Goal: Use online tool/utility: Use online tool/utility

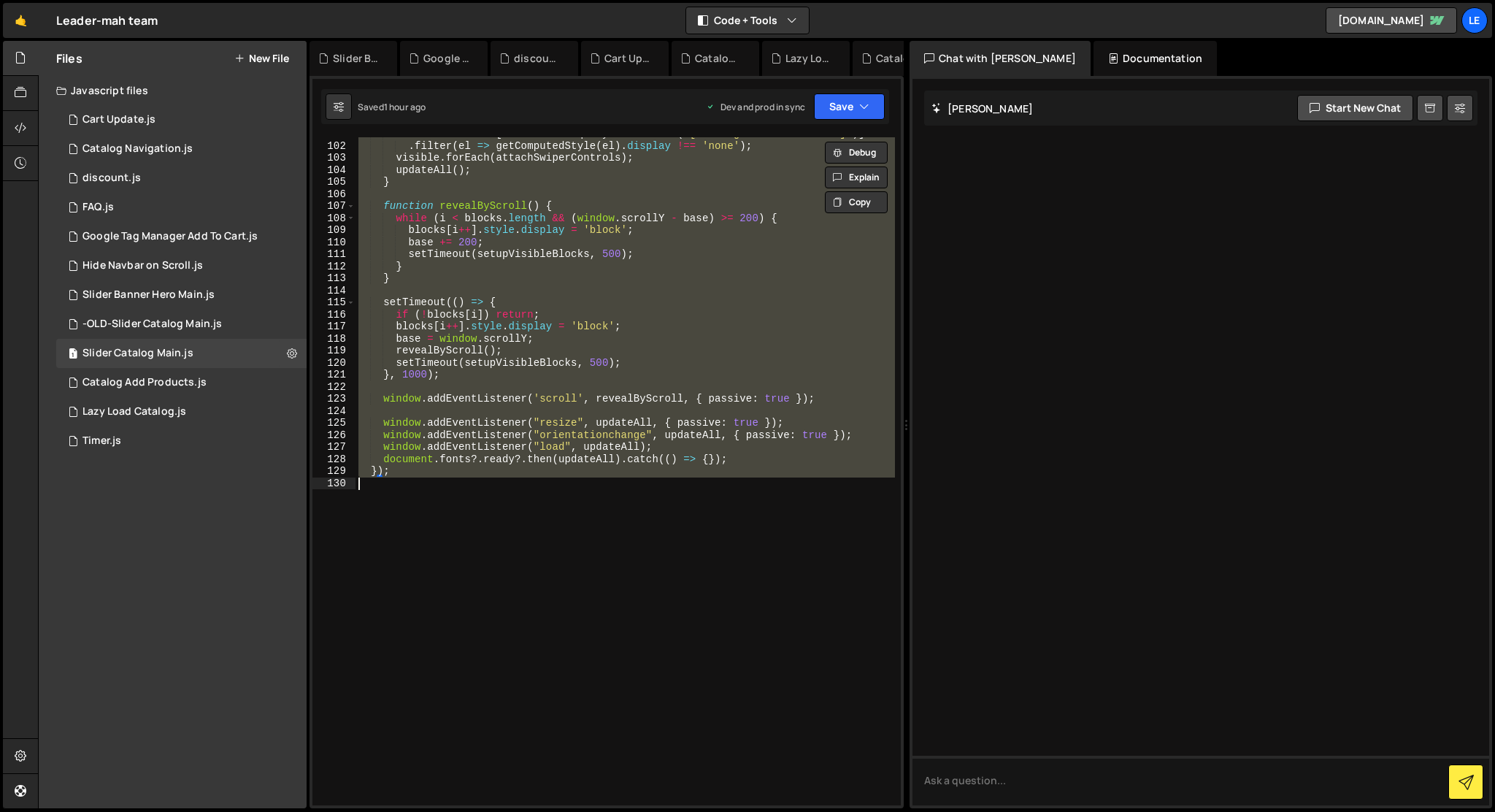
scroll to position [1238, 0]
click at [657, 542] on div "const visible = [ ... document . querySelectorAll ( '[catalog-list="features"]'…" at bounding box center [626, 471] width 540 height 668
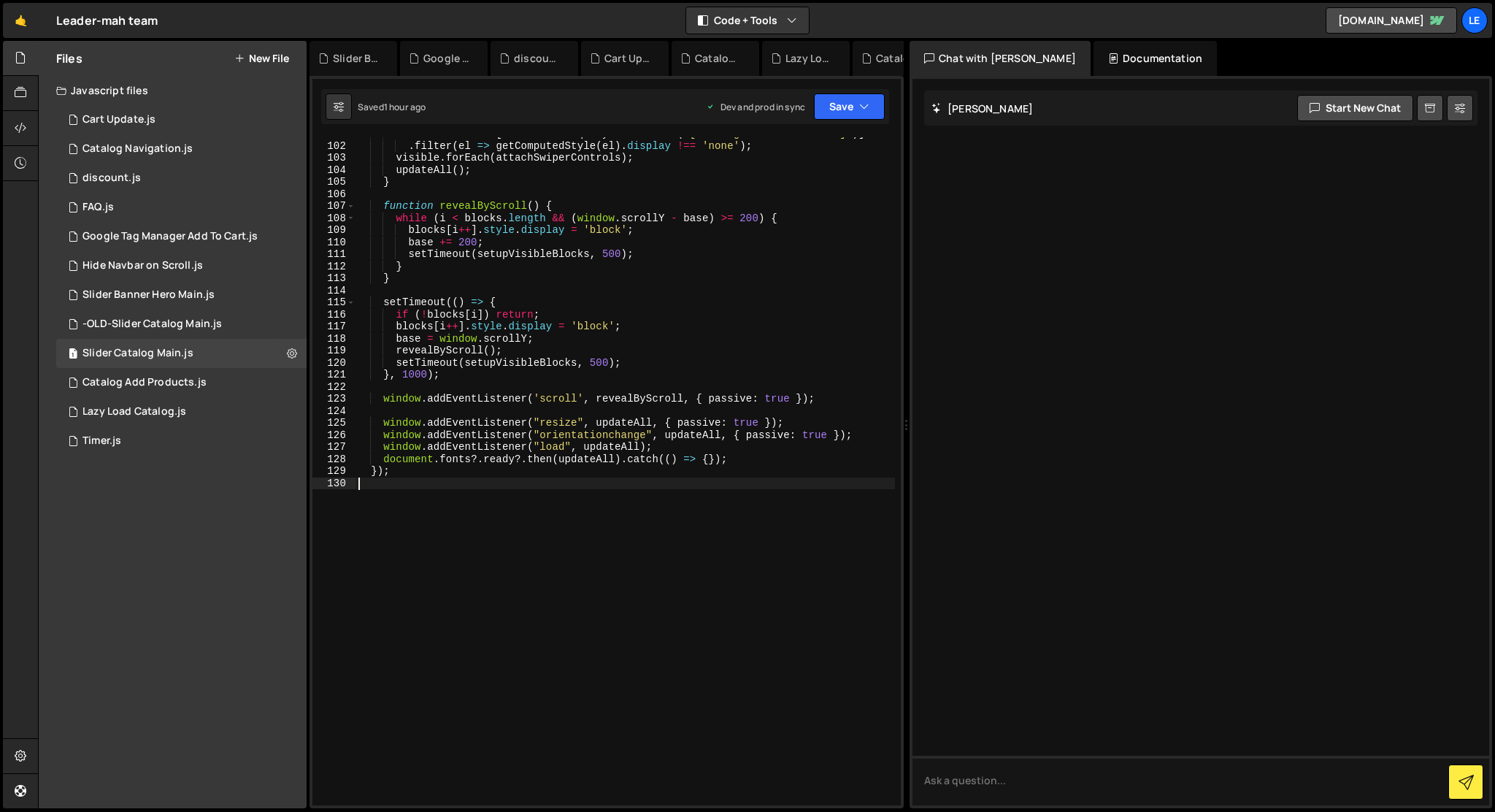
type textarea "});"
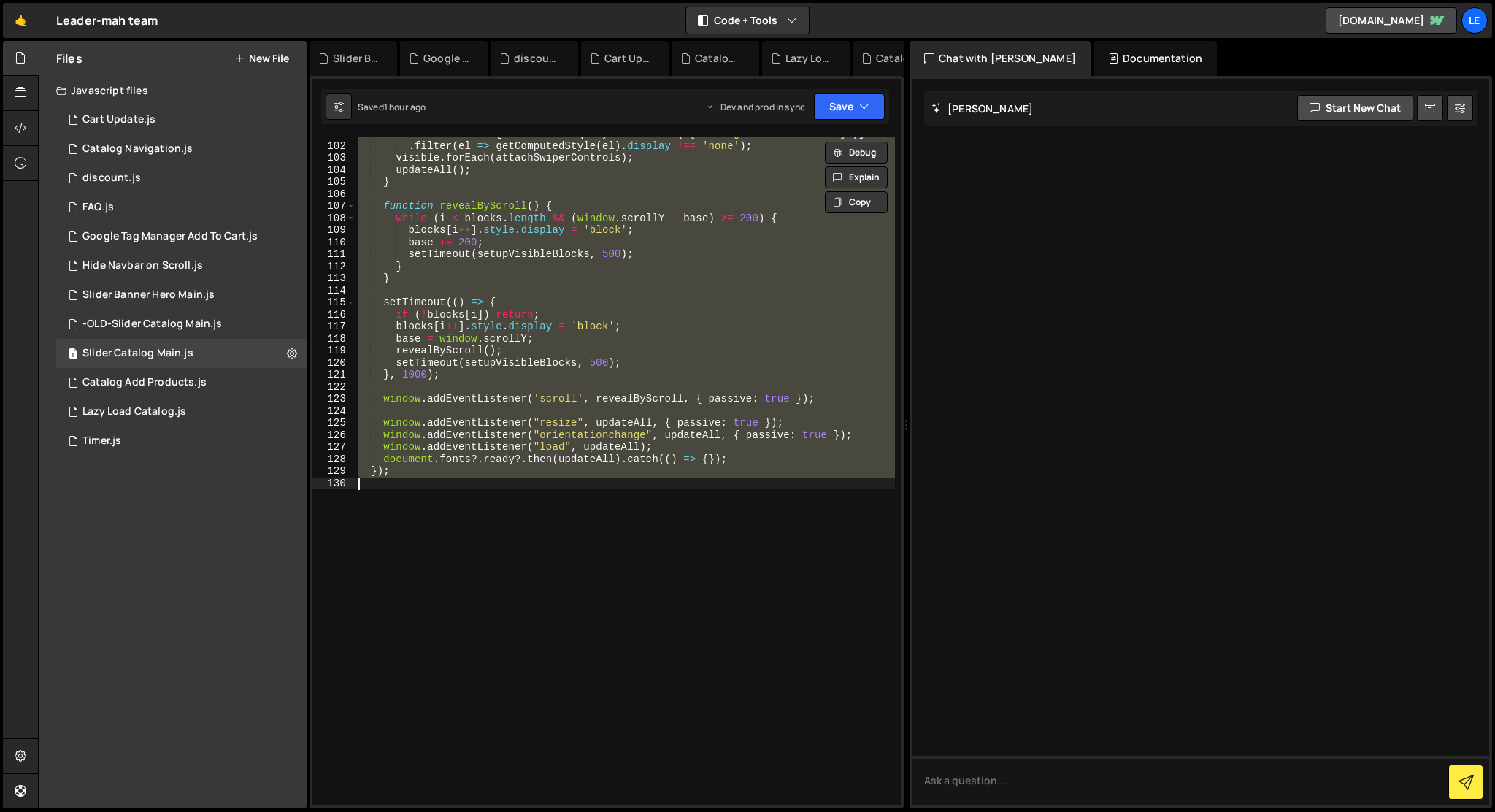
paste textarea
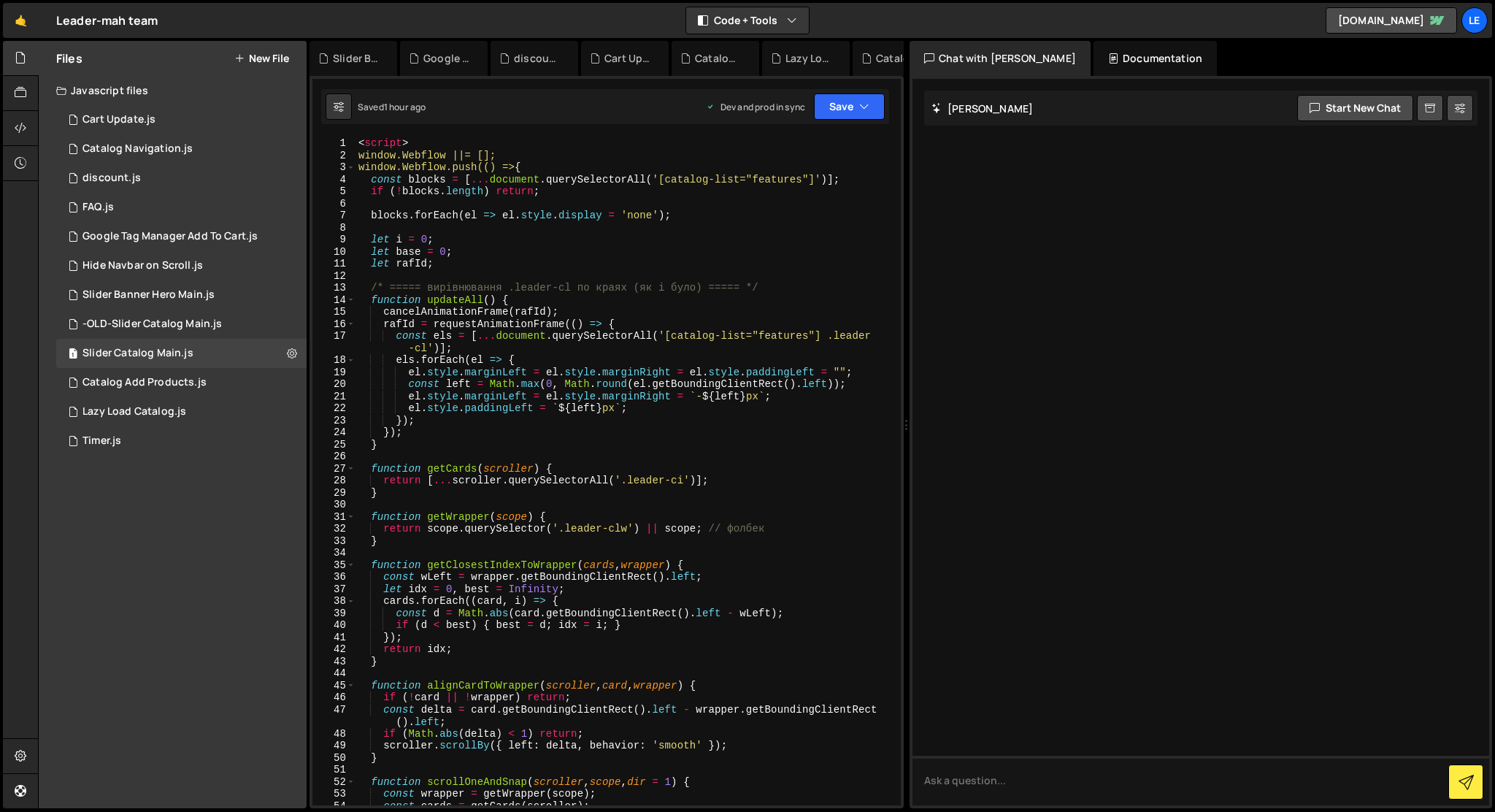
scroll to position [0, 0]
click at [433, 146] on div "< script > window.Webflow ||= []; window.Webflow.push(() => { const blocks = [ …" at bounding box center [626, 483] width 540 height 692
type textarea "<script>"
type textarea "window.Webflow ||= [];"
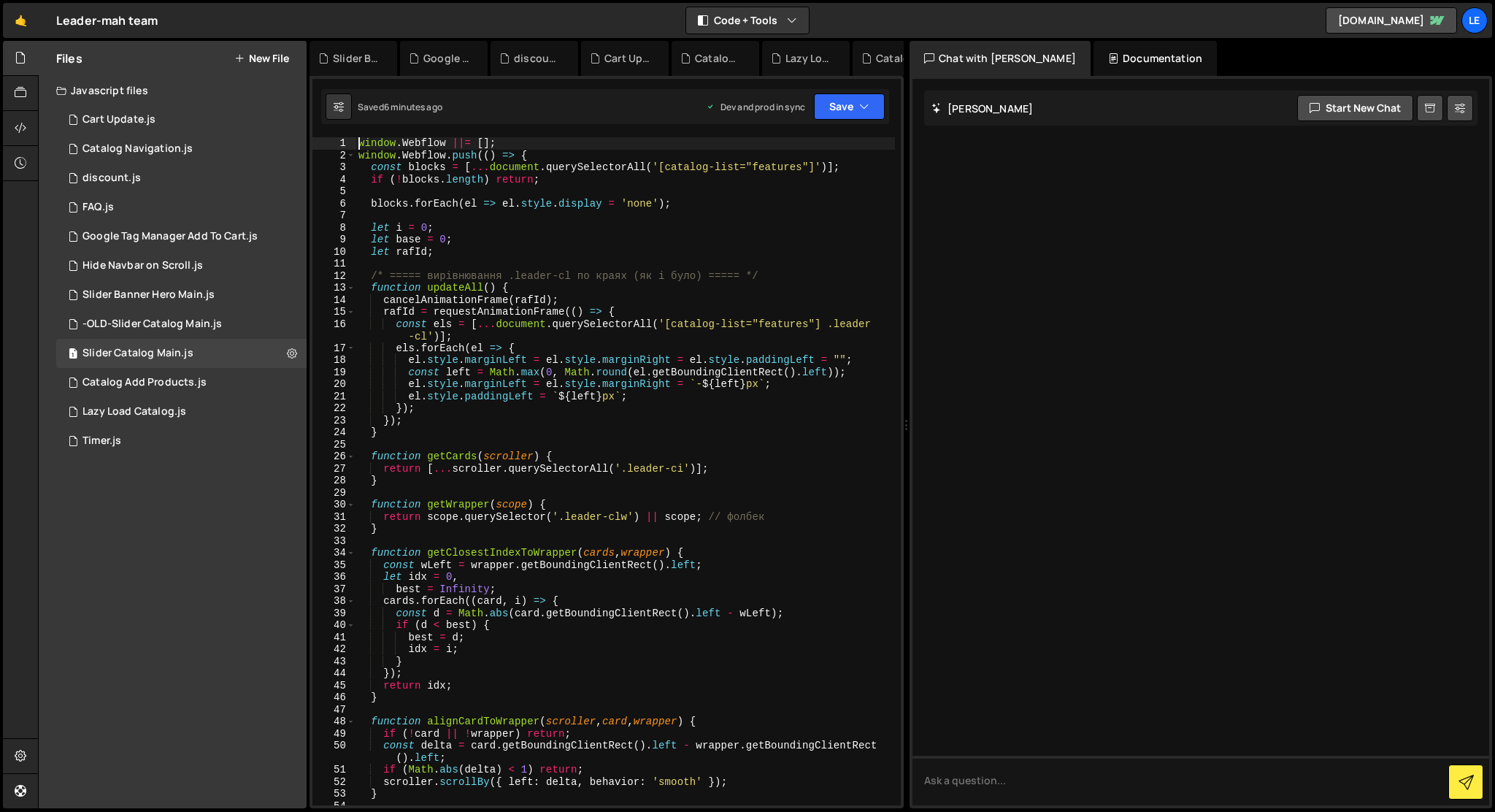
click at [713, 451] on div "window . Webflow ||= [ ] ; window . Webflow . push (( ) => { const blocks = [ .…" at bounding box center [626, 483] width 540 height 692
type textarea "});"
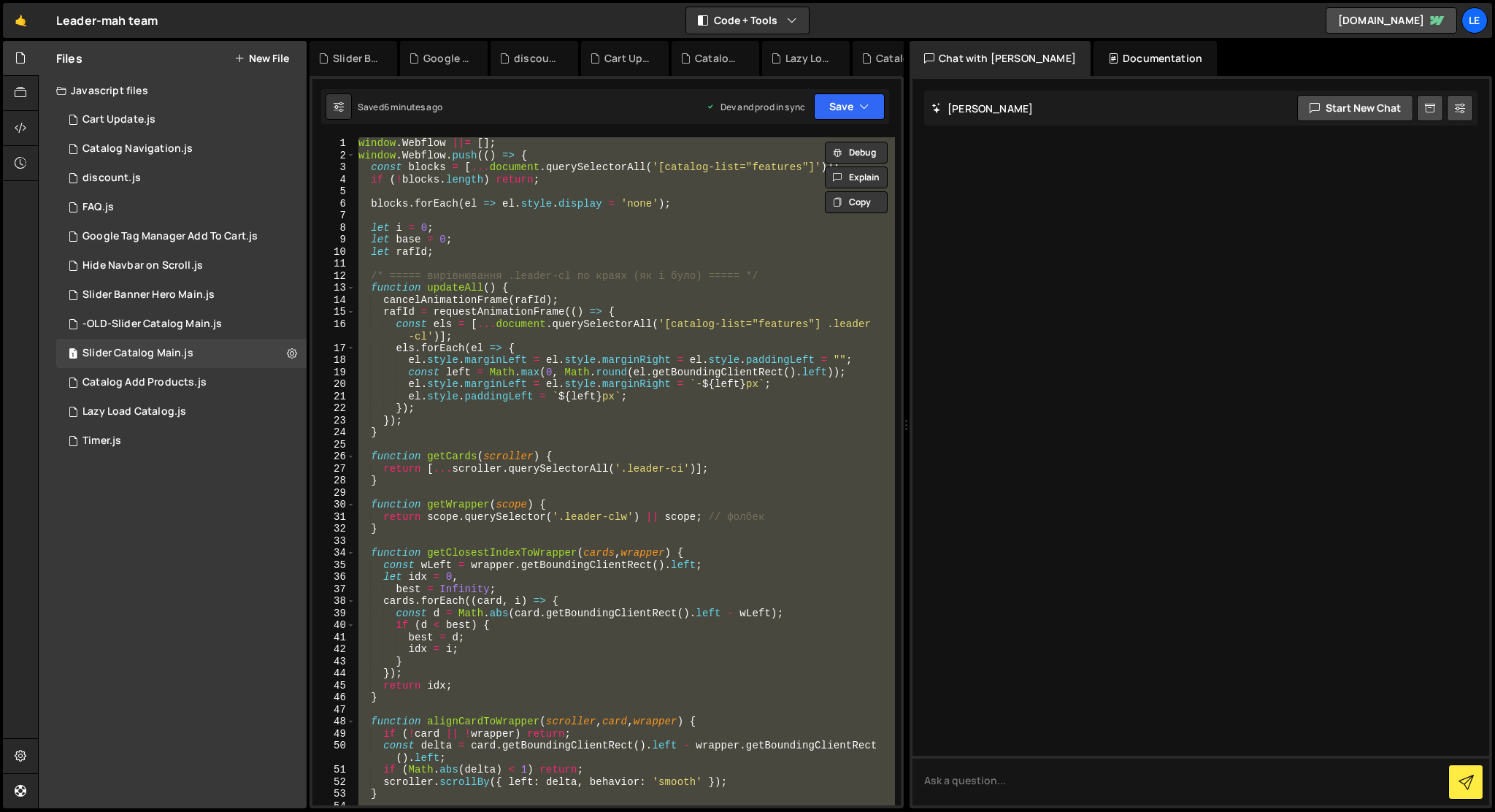
paste textarea
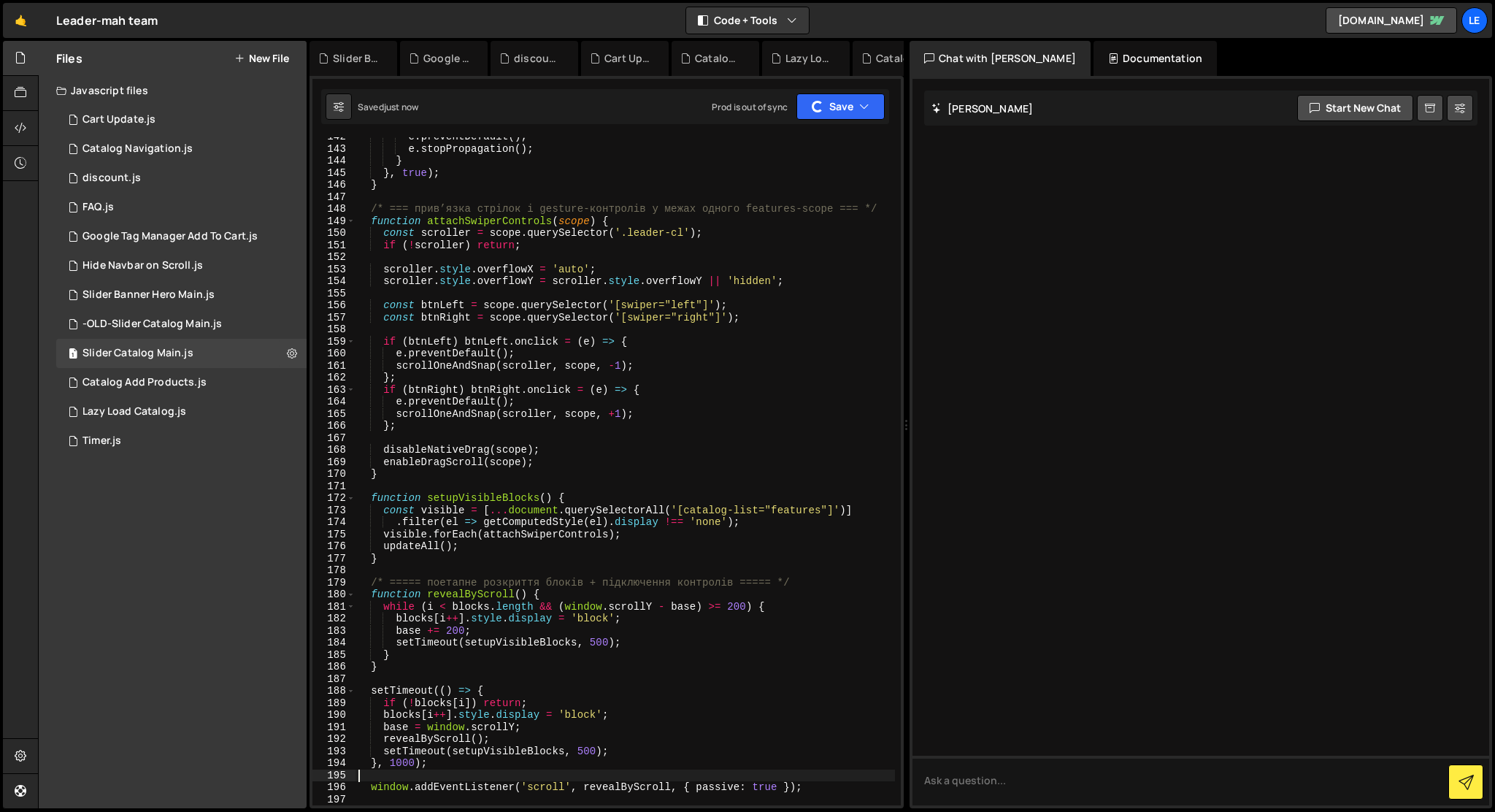
scroll to position [2165, 0]
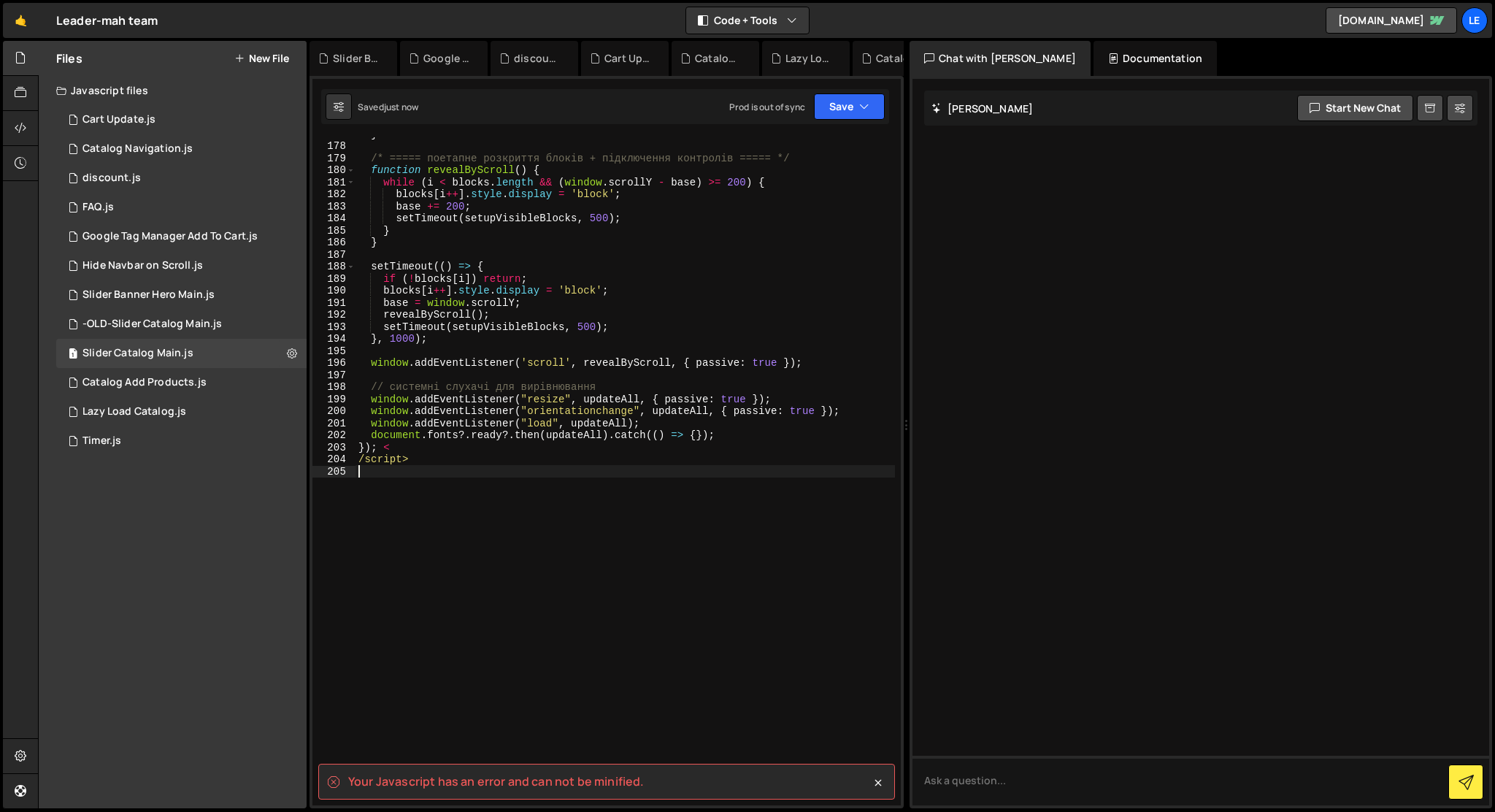
click at [452, 545] on div "} /* ===== поетапне розкриття блоків + підключення контролів ===== */ function …" at bounding box center [626, 474] width 540 height 692
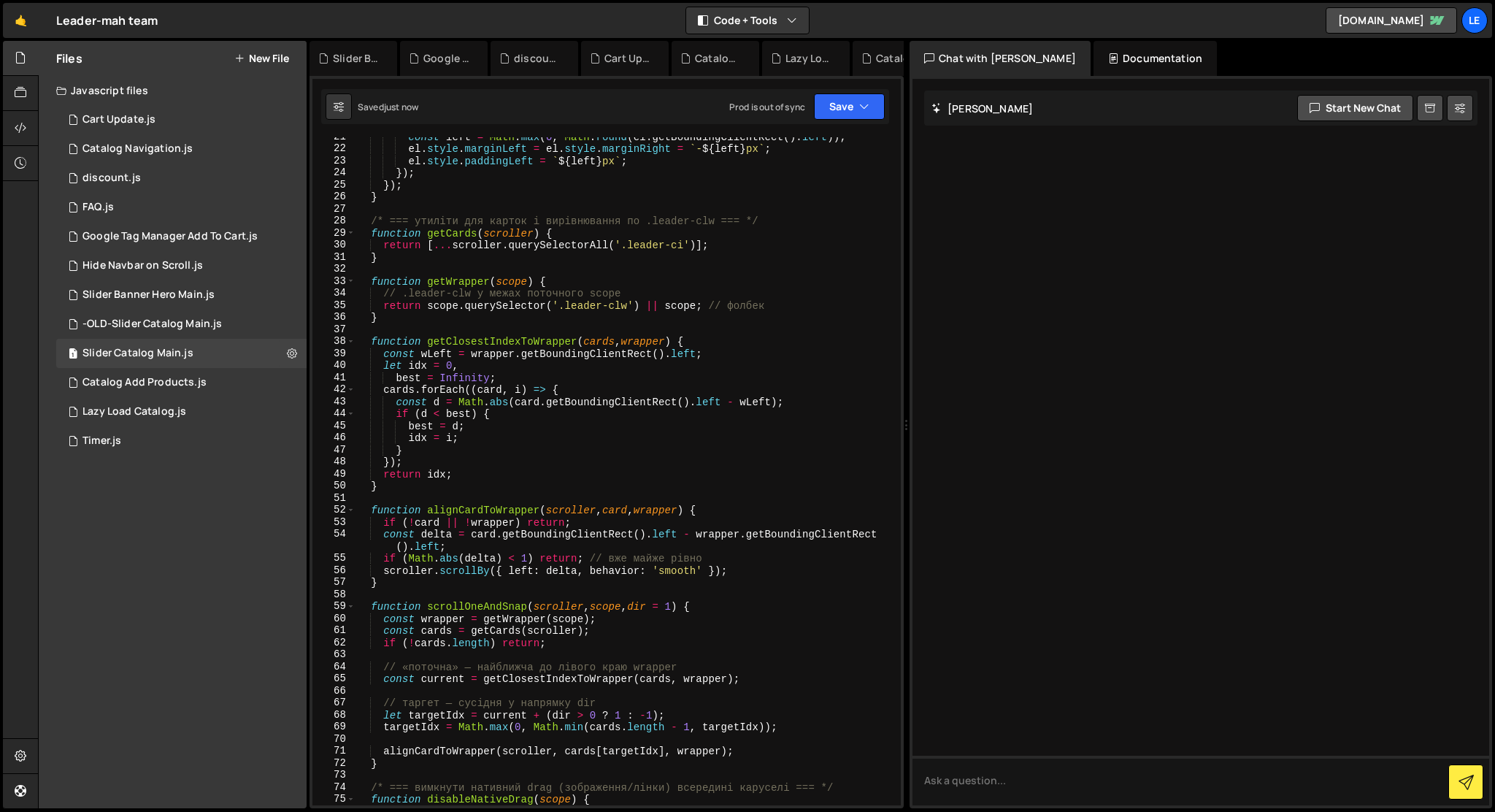
scroll to position [0, 0]
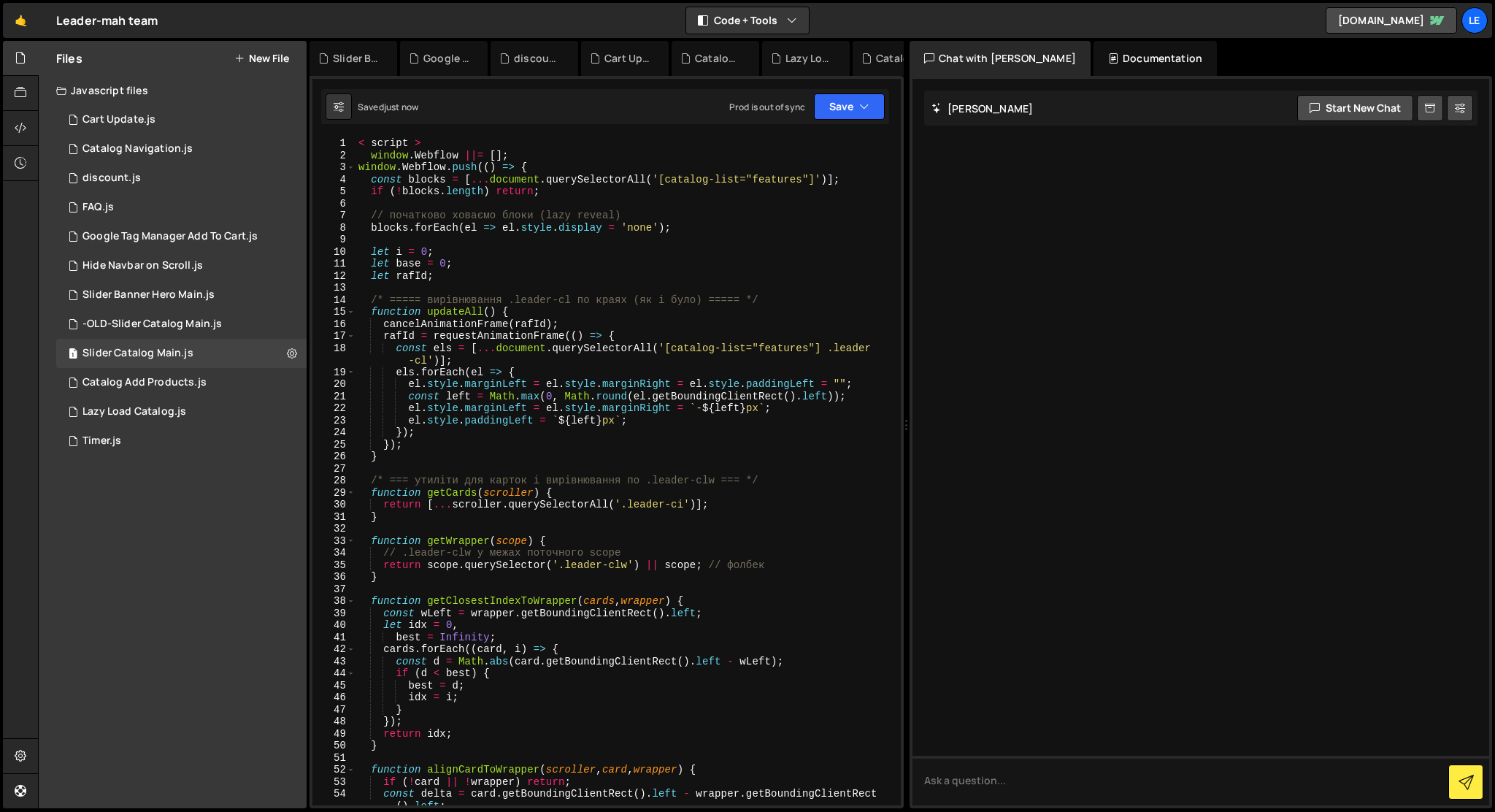
click at [366, 154] on div "< script > window . Webflow ||= [ ] ; window . Webflow . push (( ) => { const b…" at bounding box center [626, 483] width 540 height 692
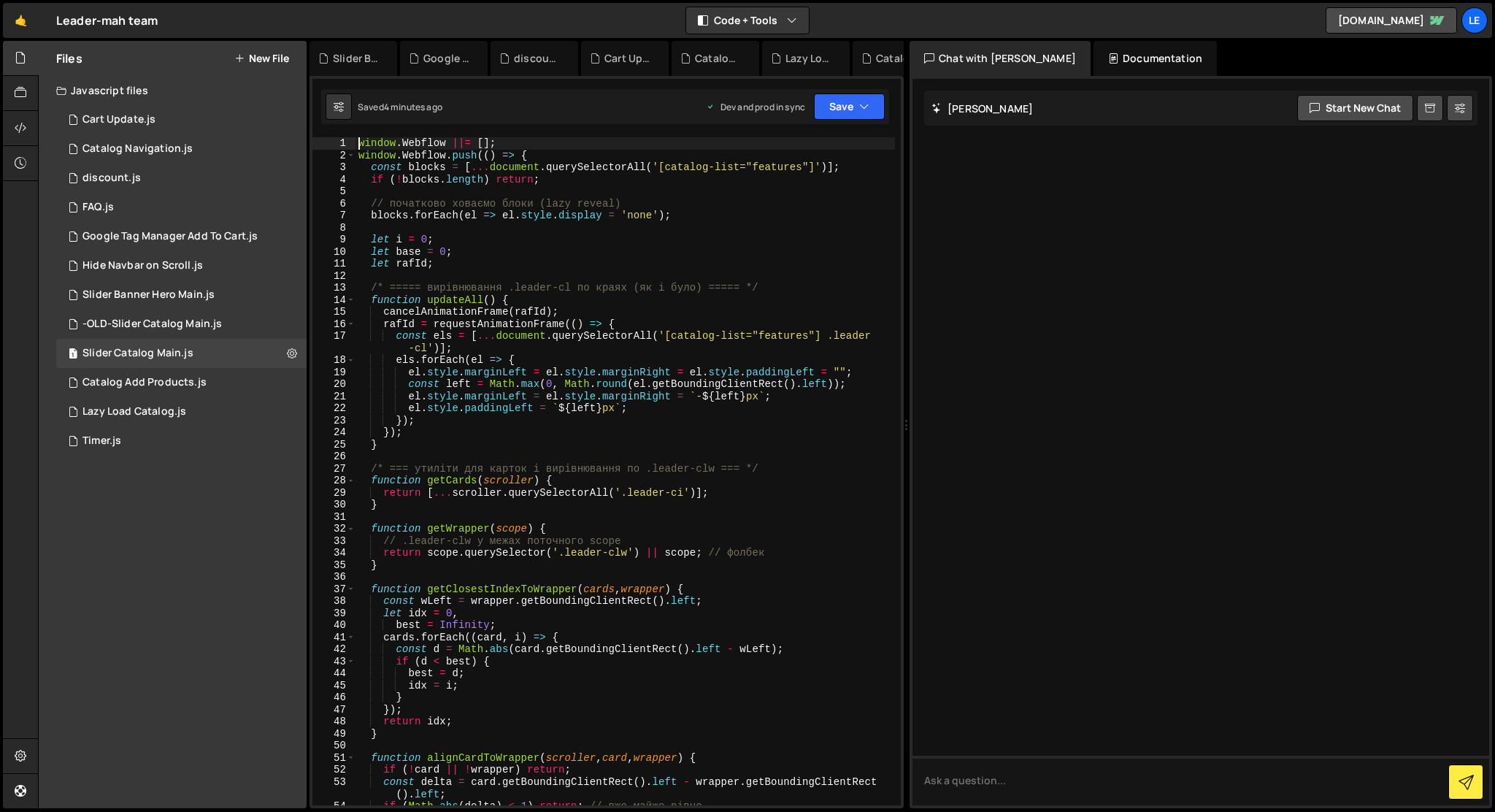
click at [688, 313] on div "window . Webflow ||= [ ] ; window . Webflow . push (( ) => { const blocks = [ .…" at bounding box center [626, 483] width 540 height 692
click at [730, 202] on div "window . Webflow ||= [ ] ; window . Webflow . push (( ) => { const blocks = [ .…" at bounding box center [626, 483] width 540 height 692
type textarea "});"
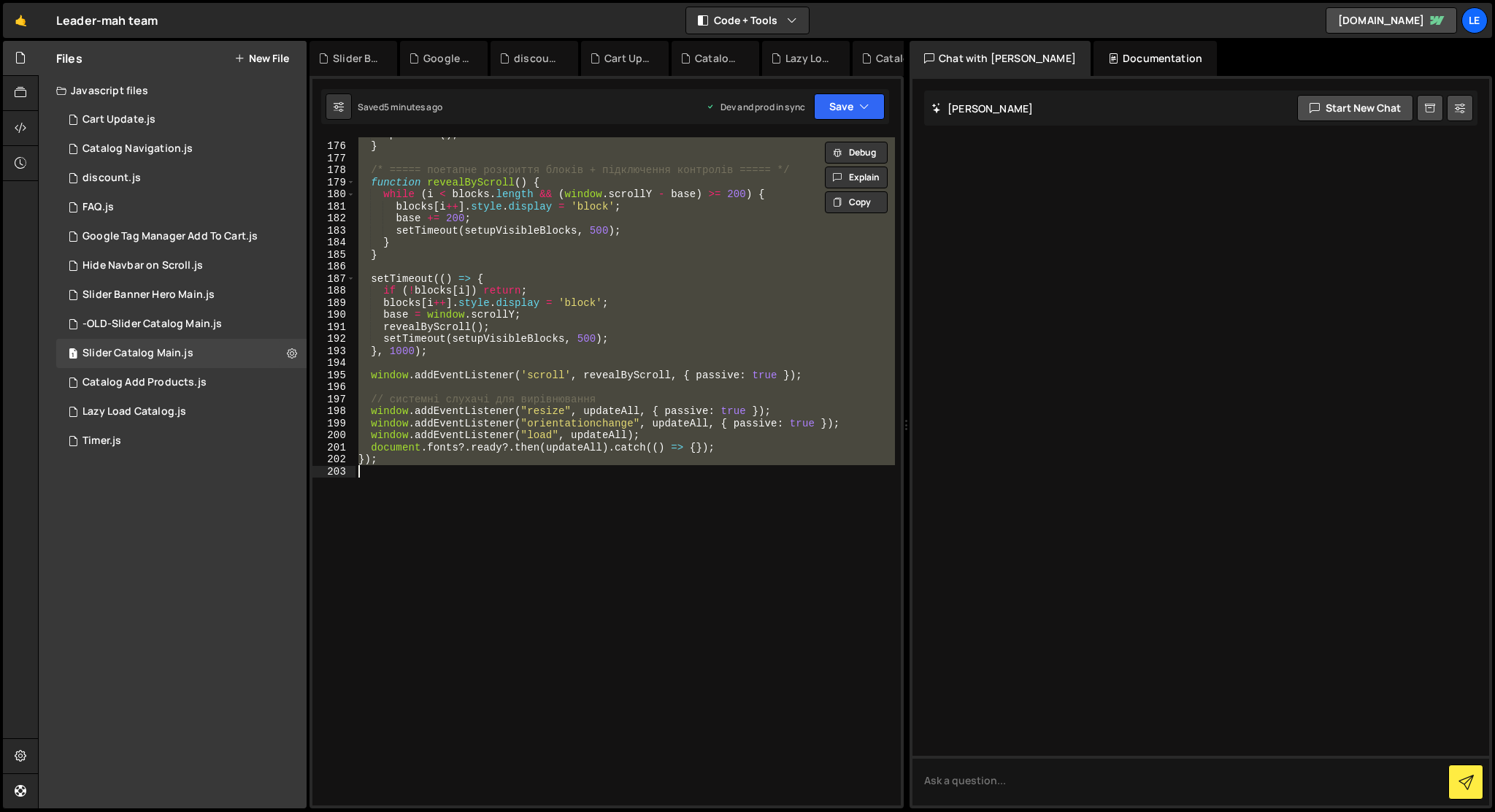
paste textarea
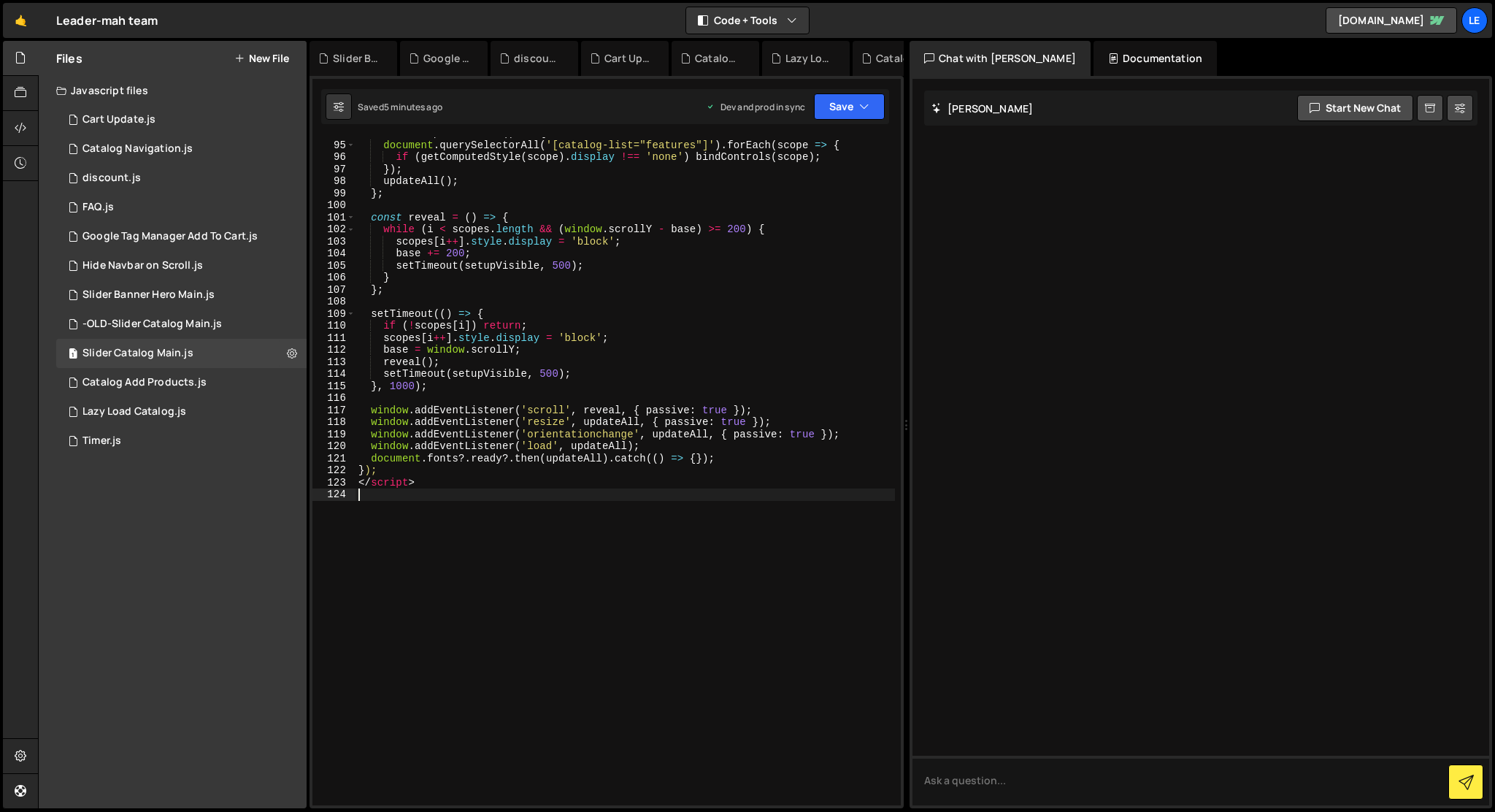
scroll to position [1167, 0]
drag, startPoint x: 431, startPoint y: 483, endPoint x: 431, endPoint y: 474, distance: 9.0
click at [431, 474] on div "const setupVisible = ( ) => { document . querySelectorAll ( '[catalog-list="fea…" at bounding box center [626, 473] width 540 height 692
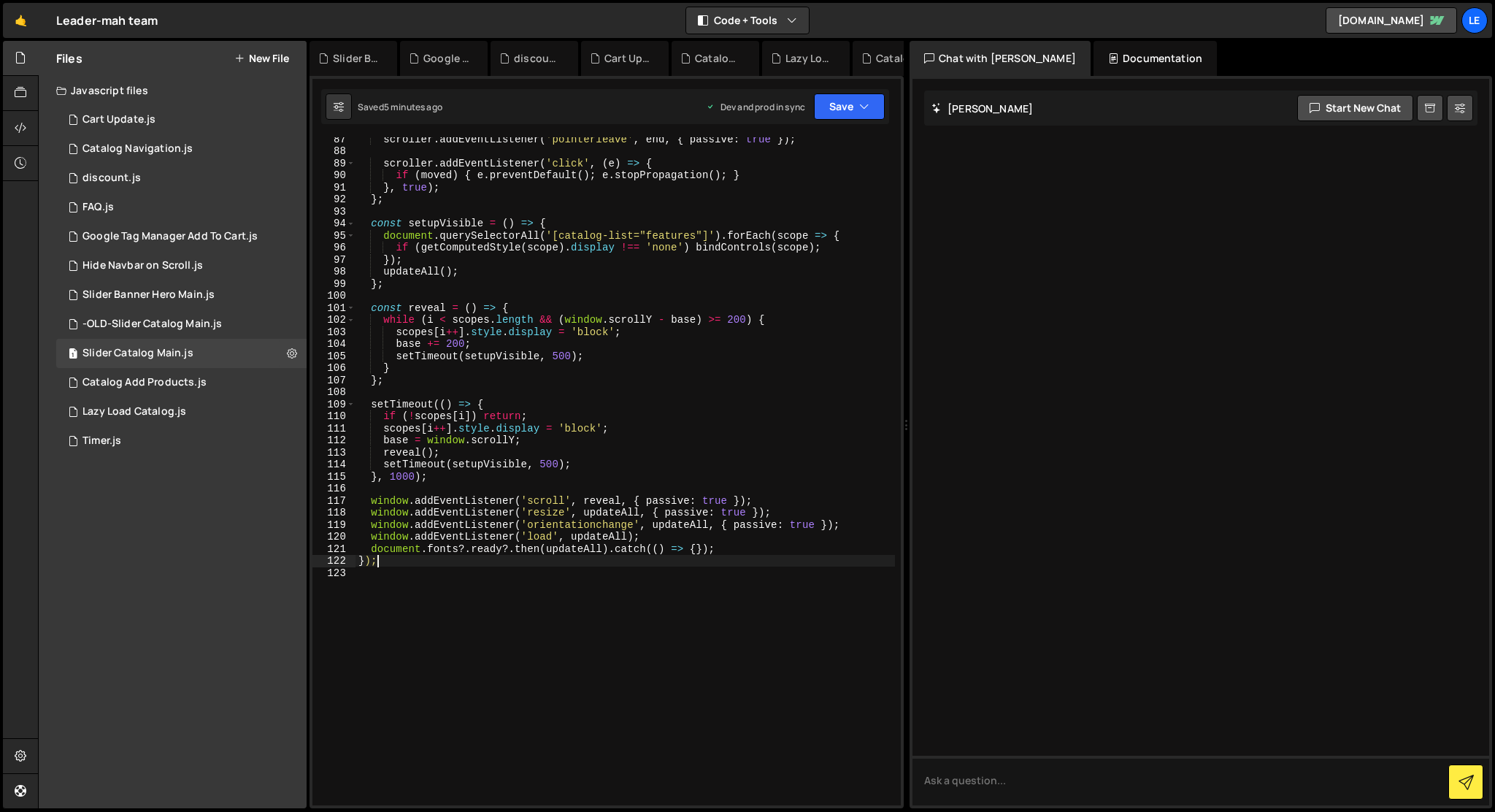
scroll to position [0, 0]
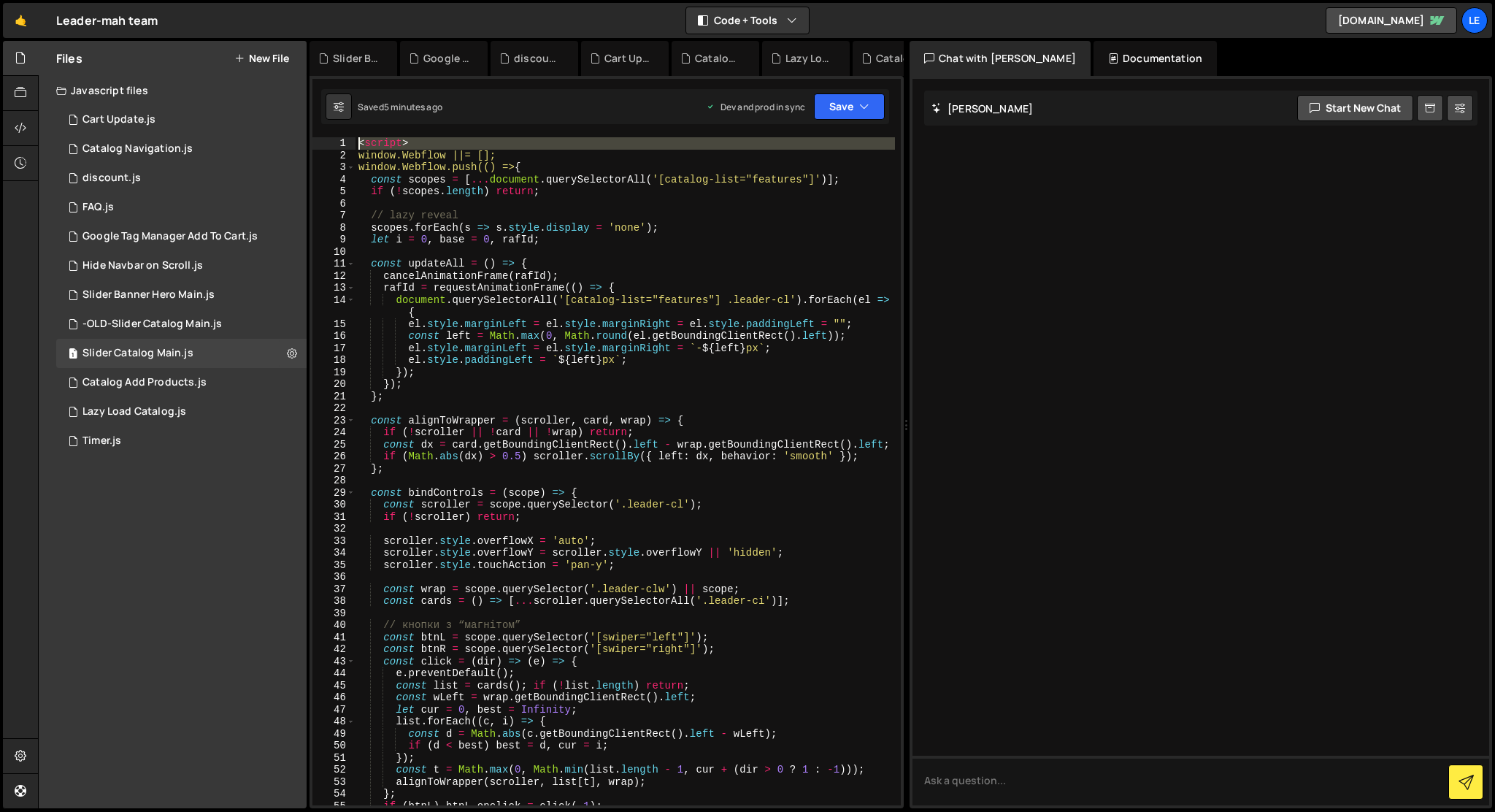
drag, startPoint x: 359, startPoint y: 151, endPoint x: 357, endPoint y: 138, distance: 13.2
click at [357, 138] on div "< script > window.Webflow ||= []; window.Webflow.push(() => { const scopes = [ …" at bounding box center [626, 483] width 540 height 692
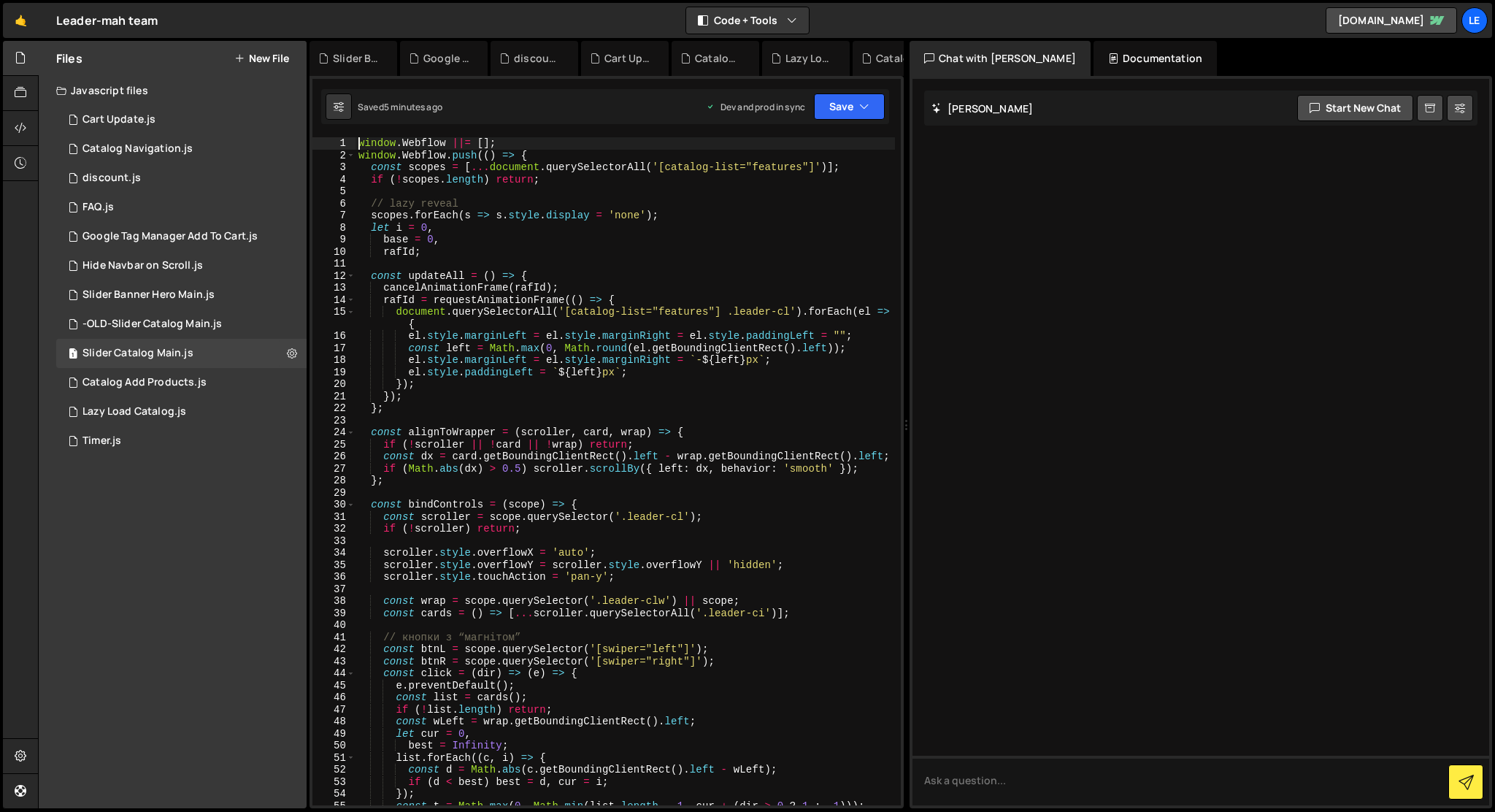
click at [648, 290] on div "window . Webflow ||= [ ] ; window . Webflow . push (( ) => { const scopes = [ .…" at bounding box center [626, 483] width 540 height 692
type textarea "});"
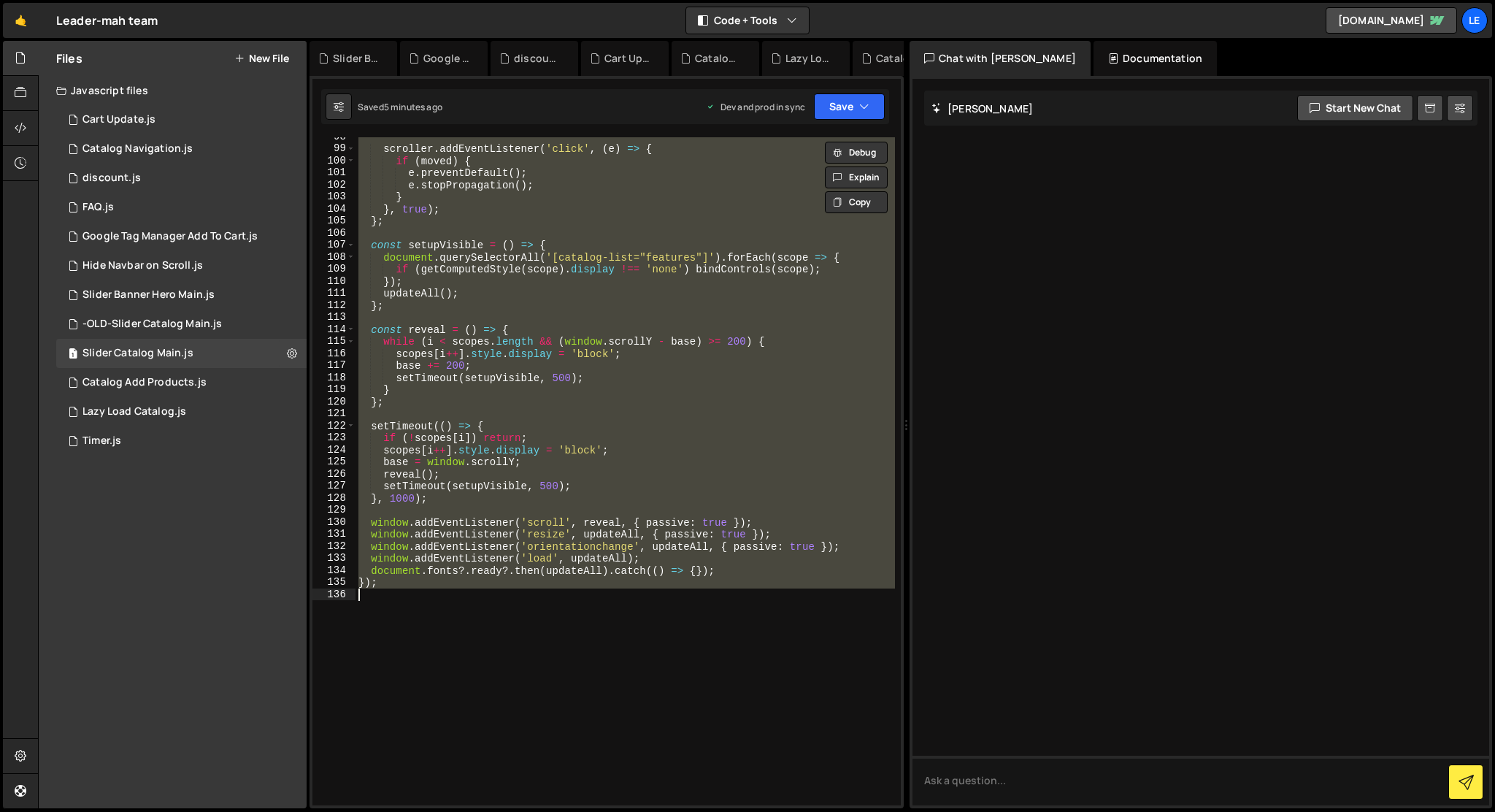
paste textarea
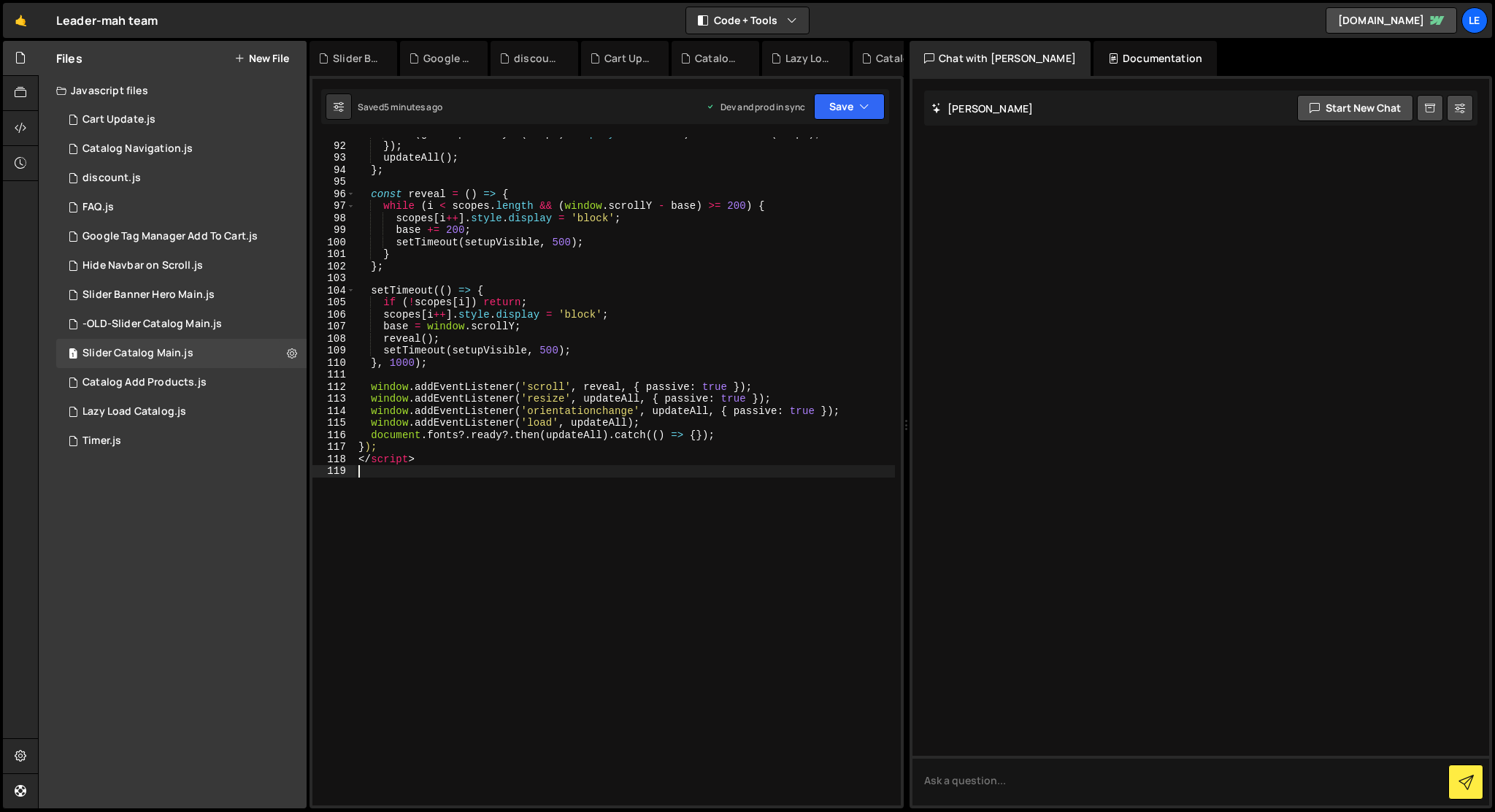
type textarea "</script>"
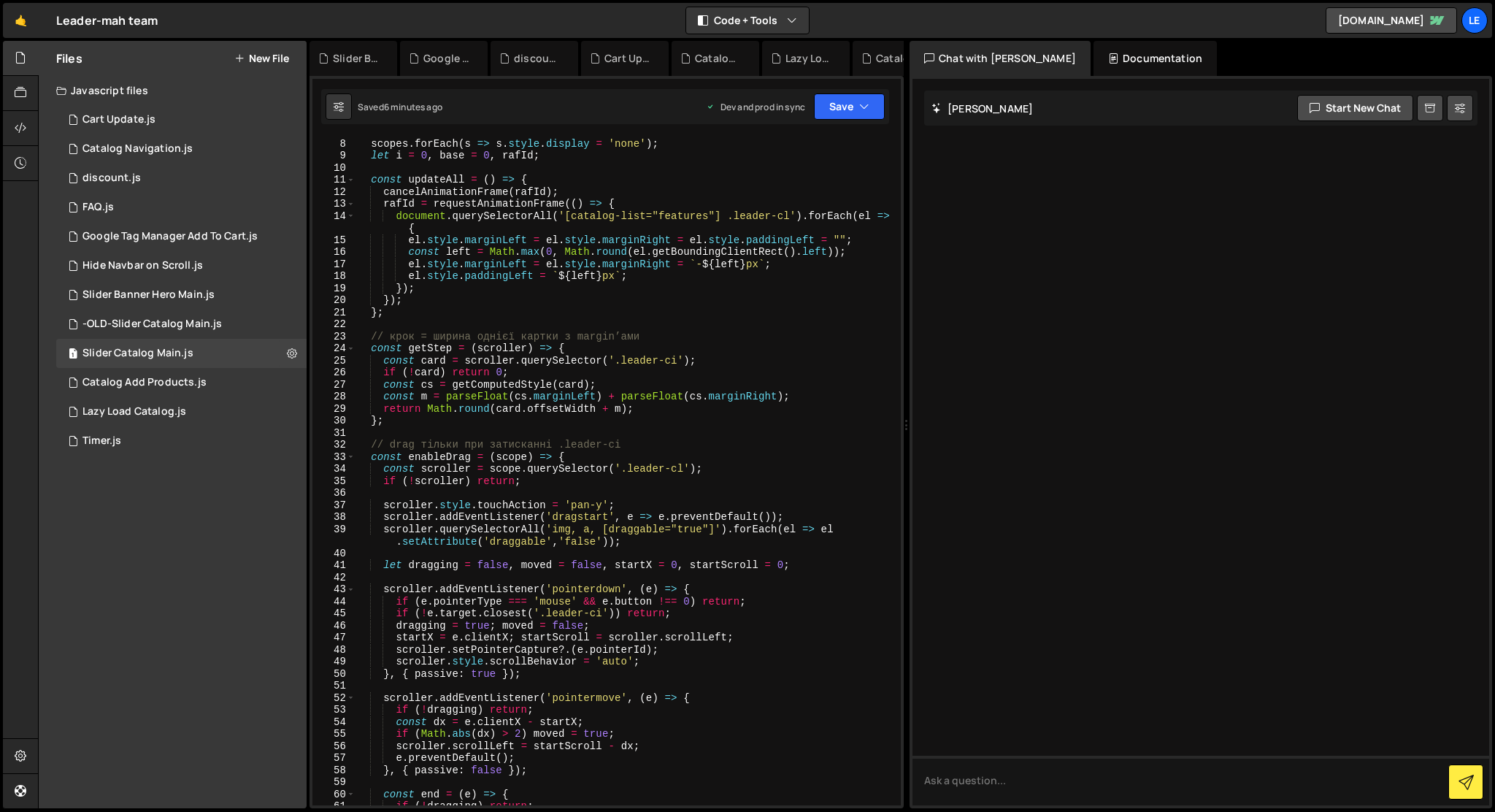
scroll to position [0, 0]
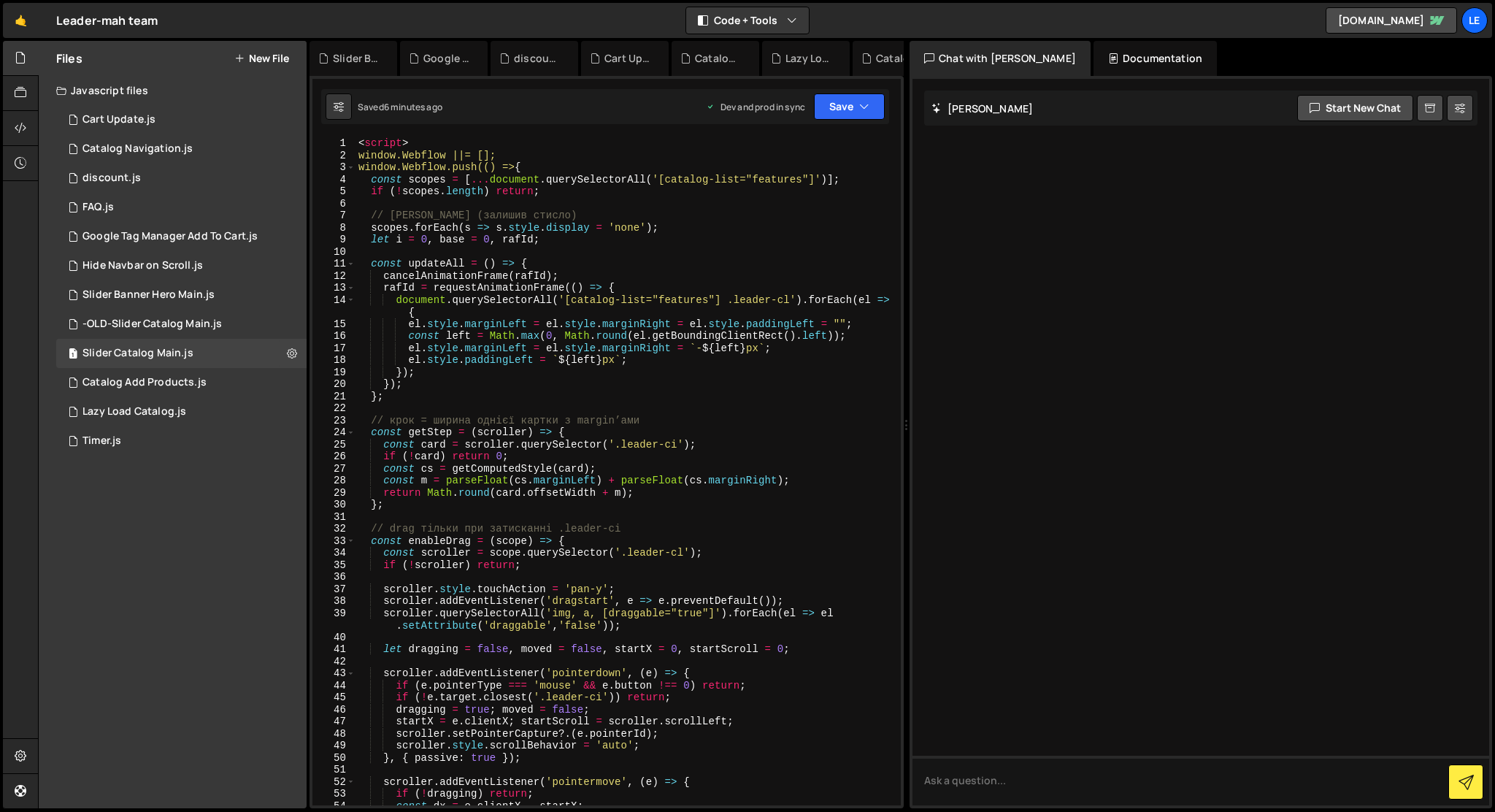
click at [501, 131] on div "1 Type cmd + s to save your Javascript file. הההההההההההההההההההההההההההההההההה…" at bounding box center [606, 441] width 594 height 733
type textarea "<script>"
click at [474, 139] on div "< script > window.Webflow ||= []; window.Webflow.push(() => { const scopes = [ …" at bounding box center [626, 483] width 540 height 692
type textarea "window.Webflow ||= [];"
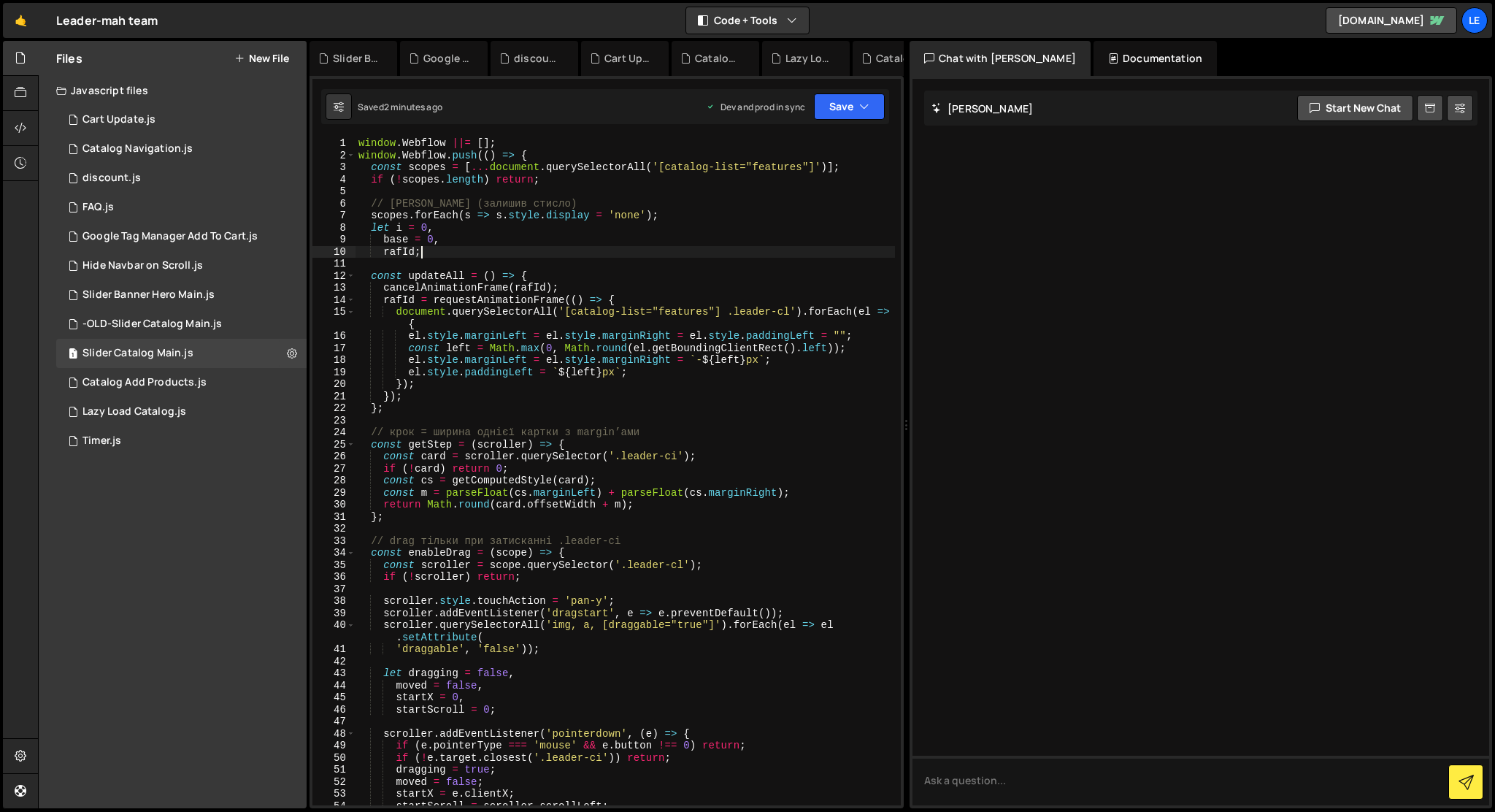
click at [787, 252] on div "window . Webflow ||= [ ] ; window . Webflow . push (( ) => { const scopes = [ .…" at bounding box center [626, 483] width 540 height 692
type textarea "});"
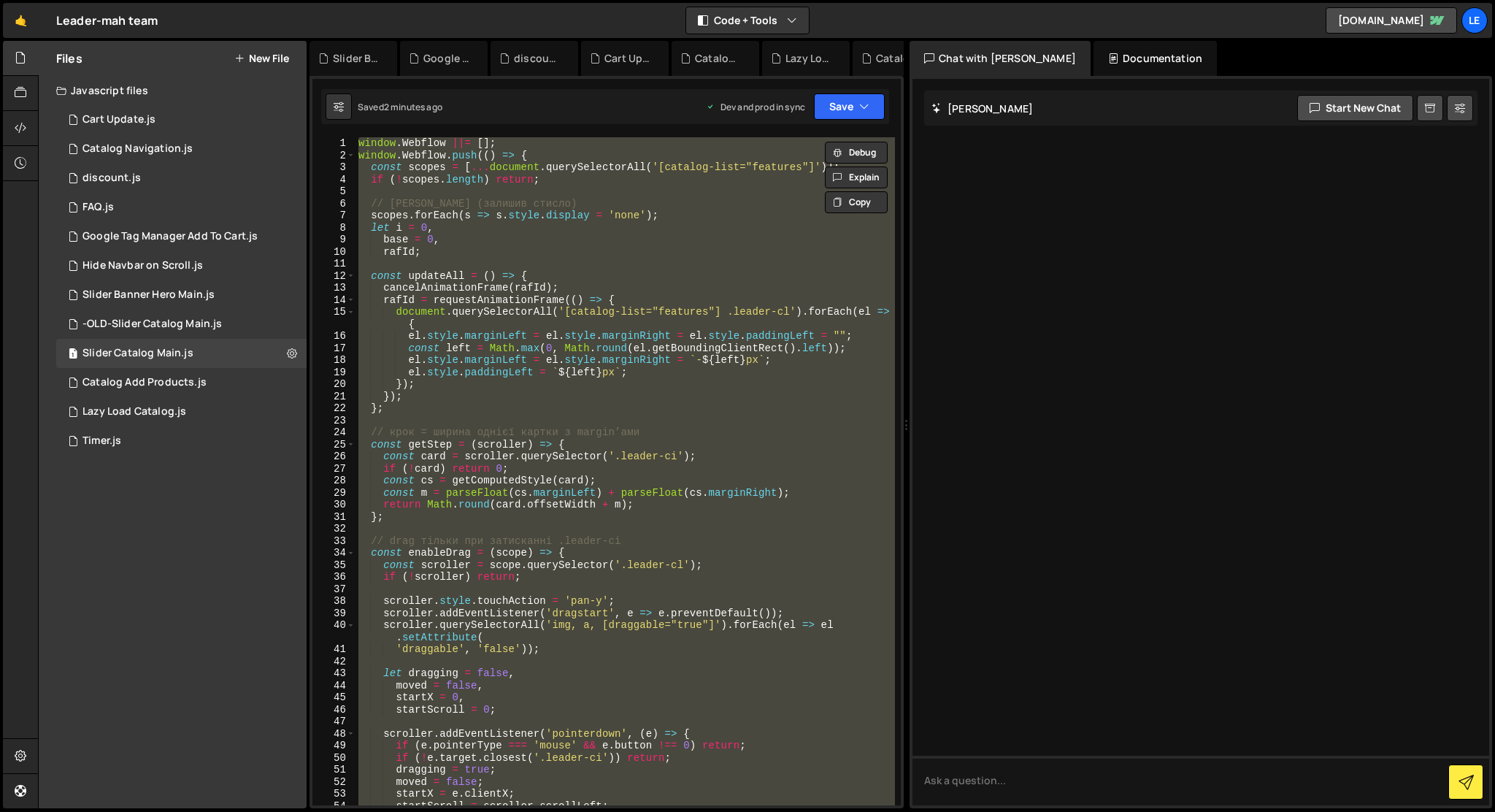
paste textarea
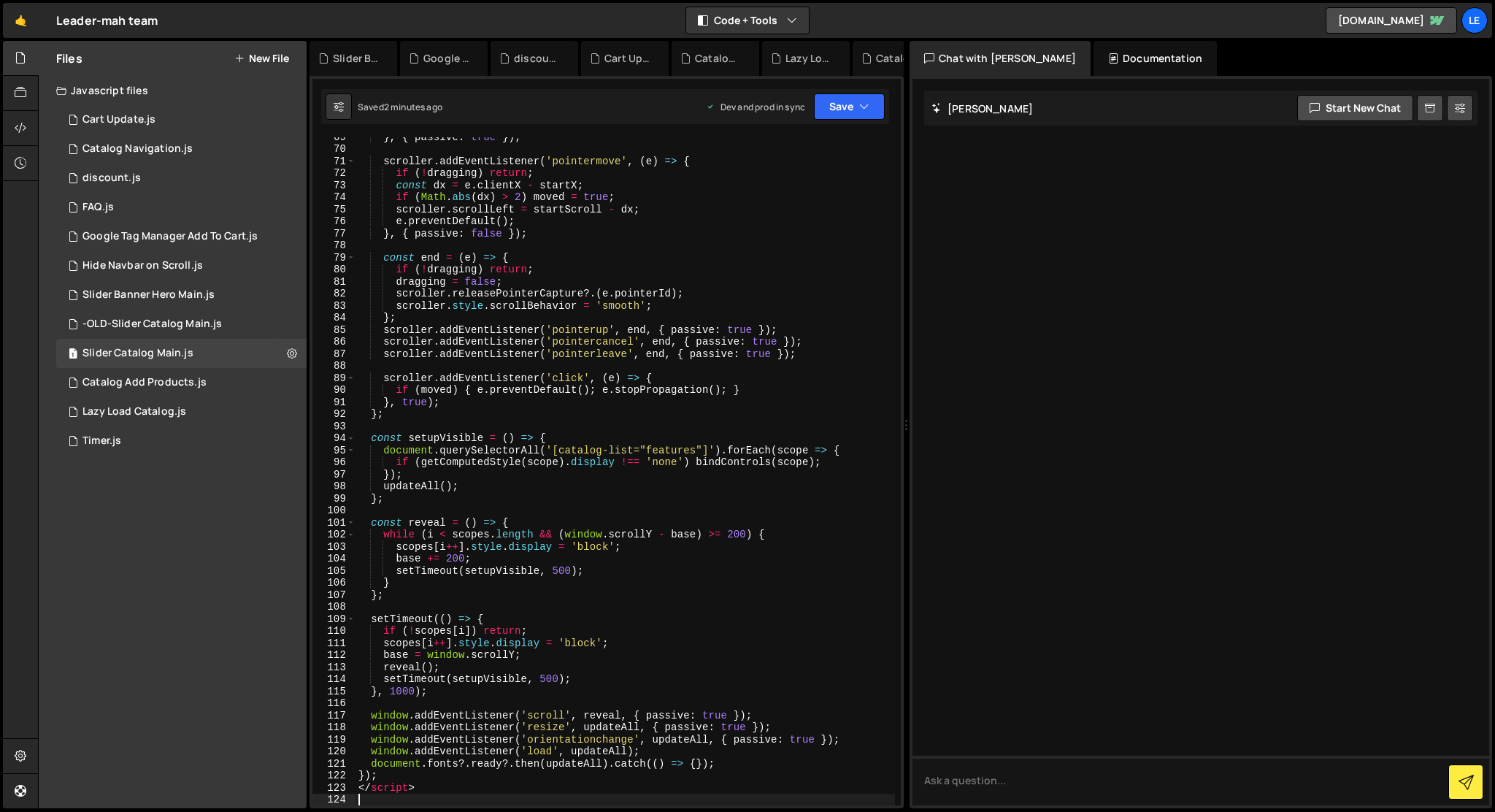
scroll to position [862, 0]
type textarea "</script>"
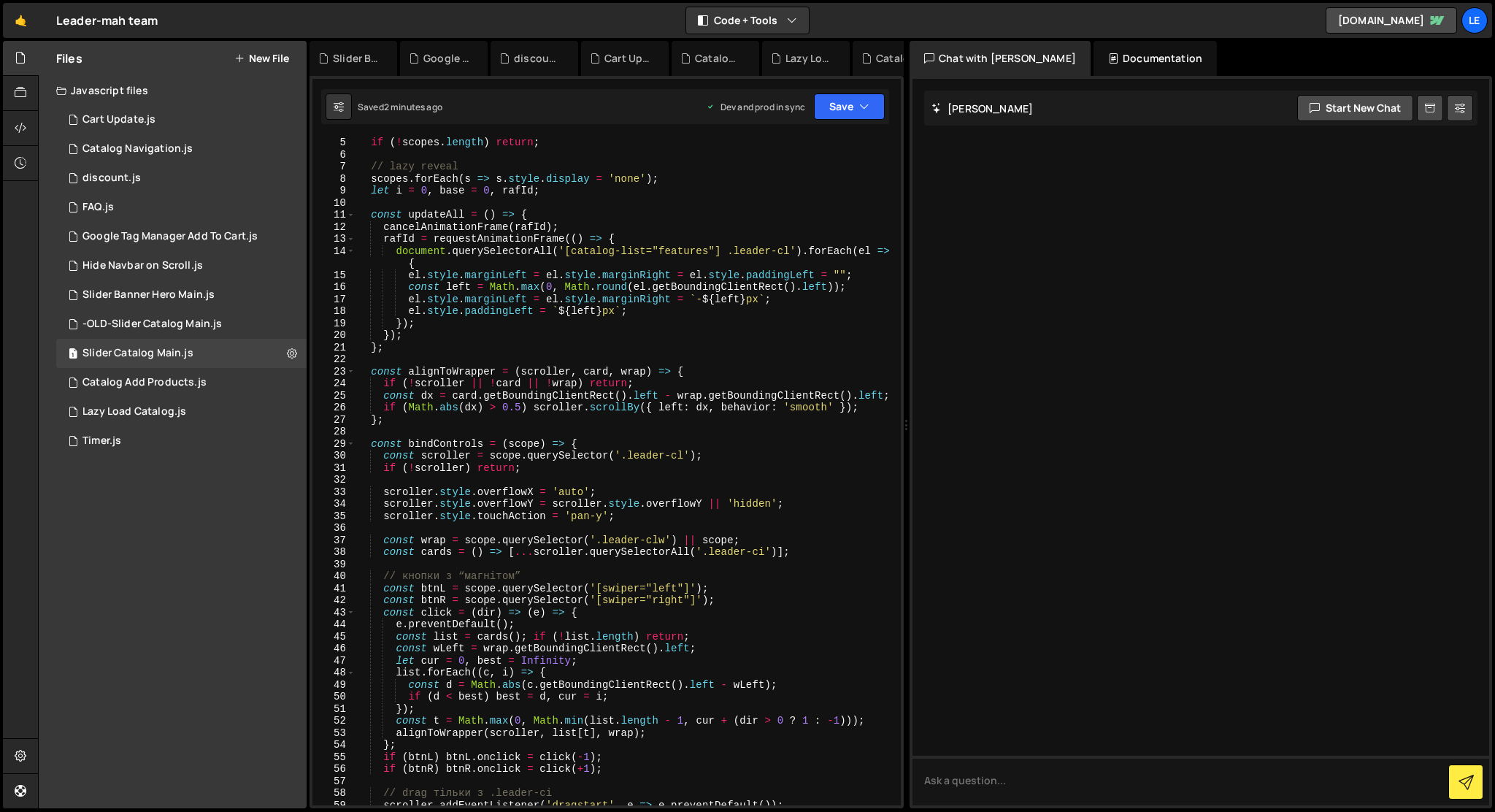
scroll to position [0, 0]
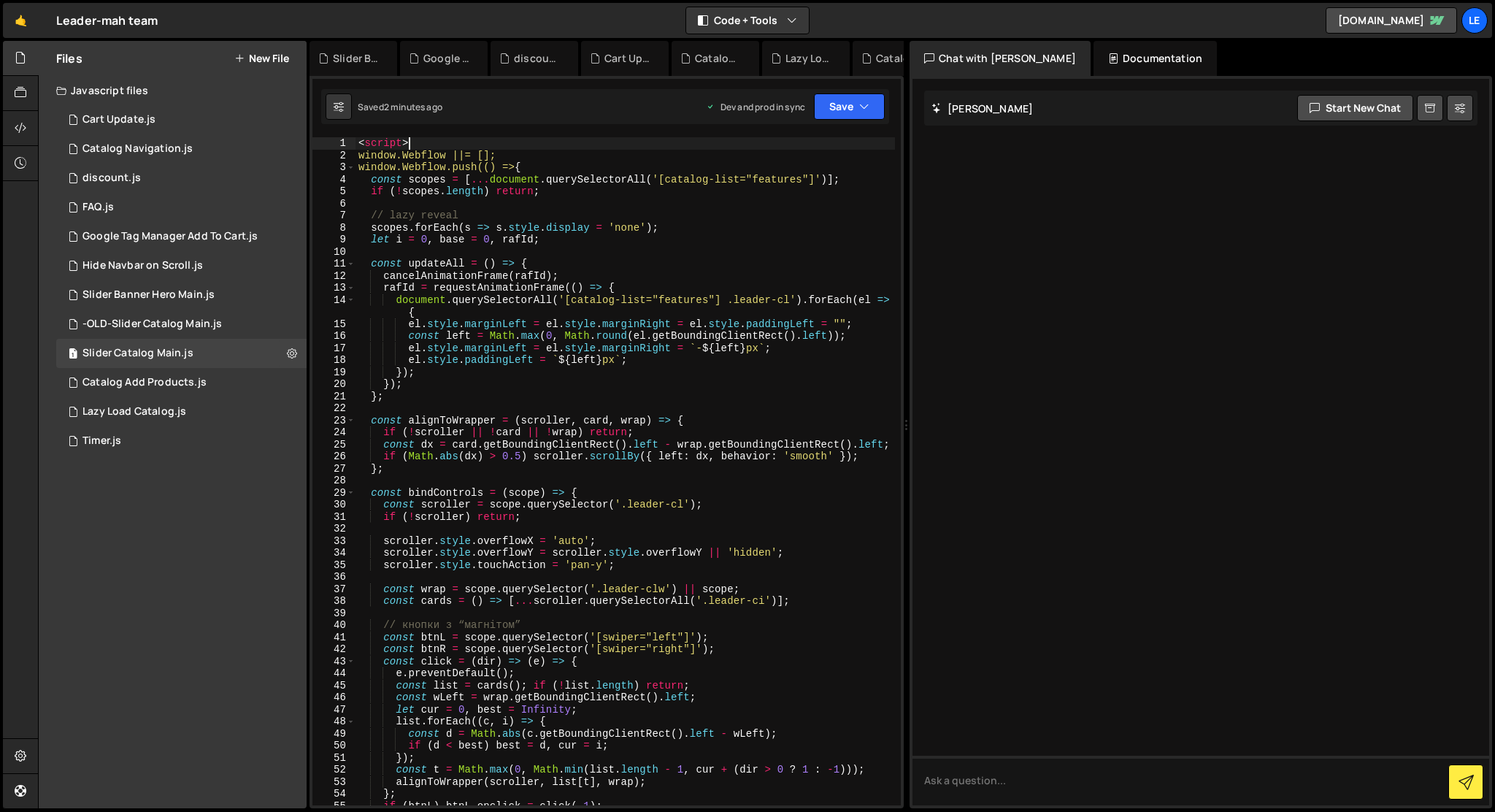
click at [472, 137] on div "< script > window.Webflow ||= []; window.Webflow.push(() => { const scopes = [ …" at bounding box center [626, 483] width 540 height 692
type textarea "<script>"
type textarea "window.Webflow ||= [];"
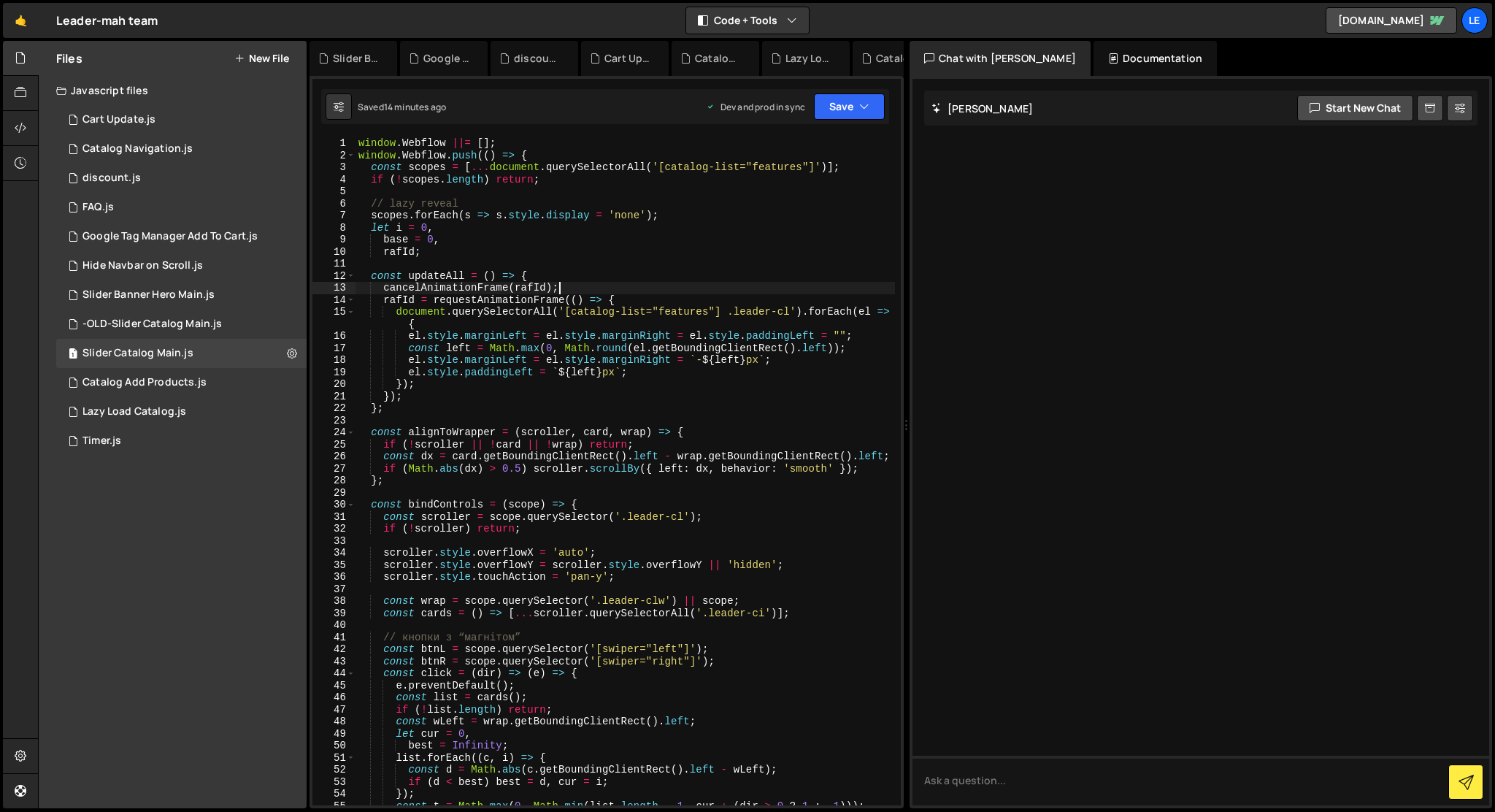
click at [718, 282] on div "window . Webflow ||= [ ] ; window . Webflow . push (( ) => { const scopes = [ .…" at bounding box center [626, 483] width 540 height 692
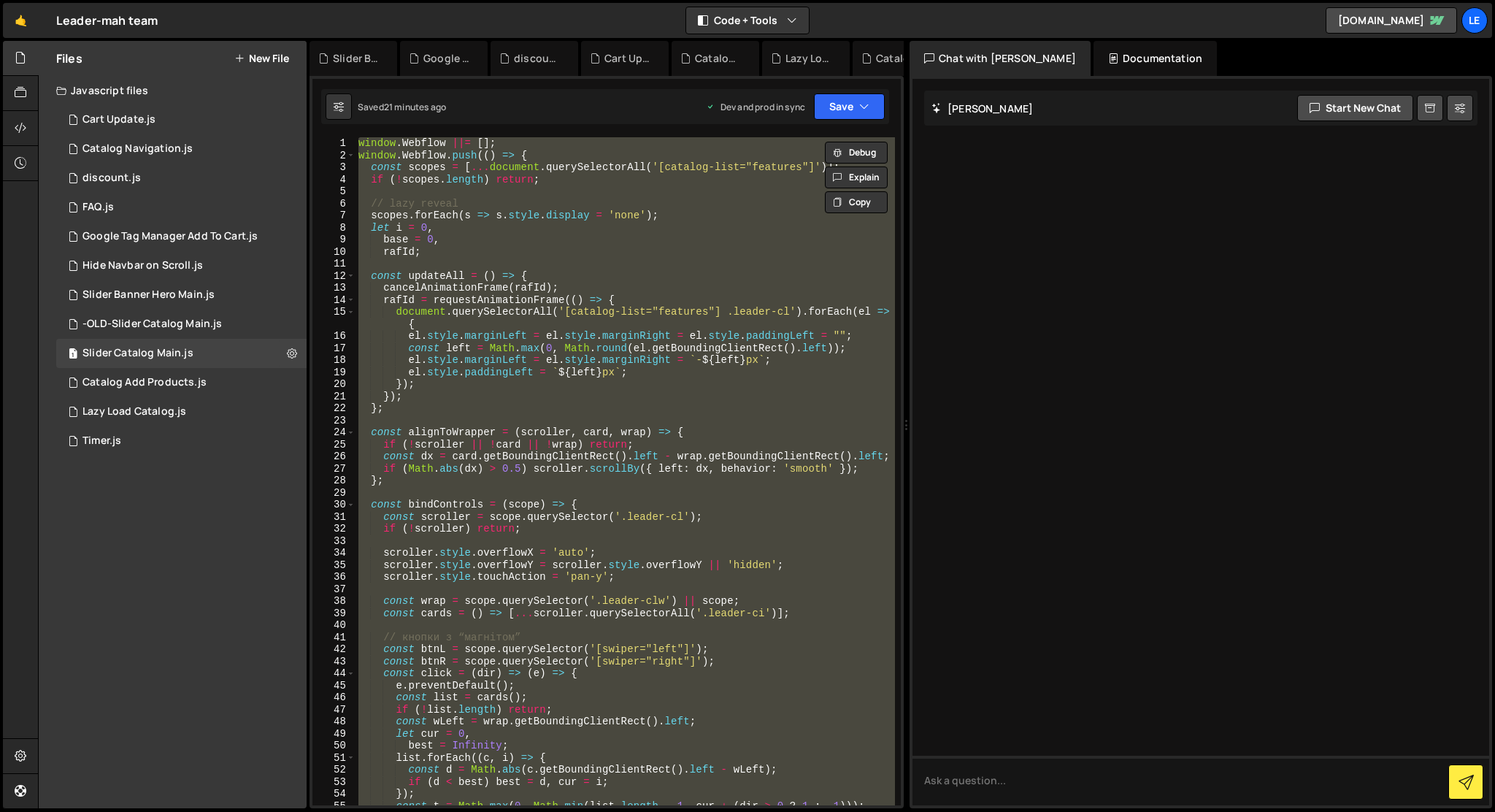
click at [756, 275] on div "window . Webflow ||= [ ] ; window . Webflow . push (( ) => { const scopes = [ .…" at bounding box center [626, 471] width 540 height 668
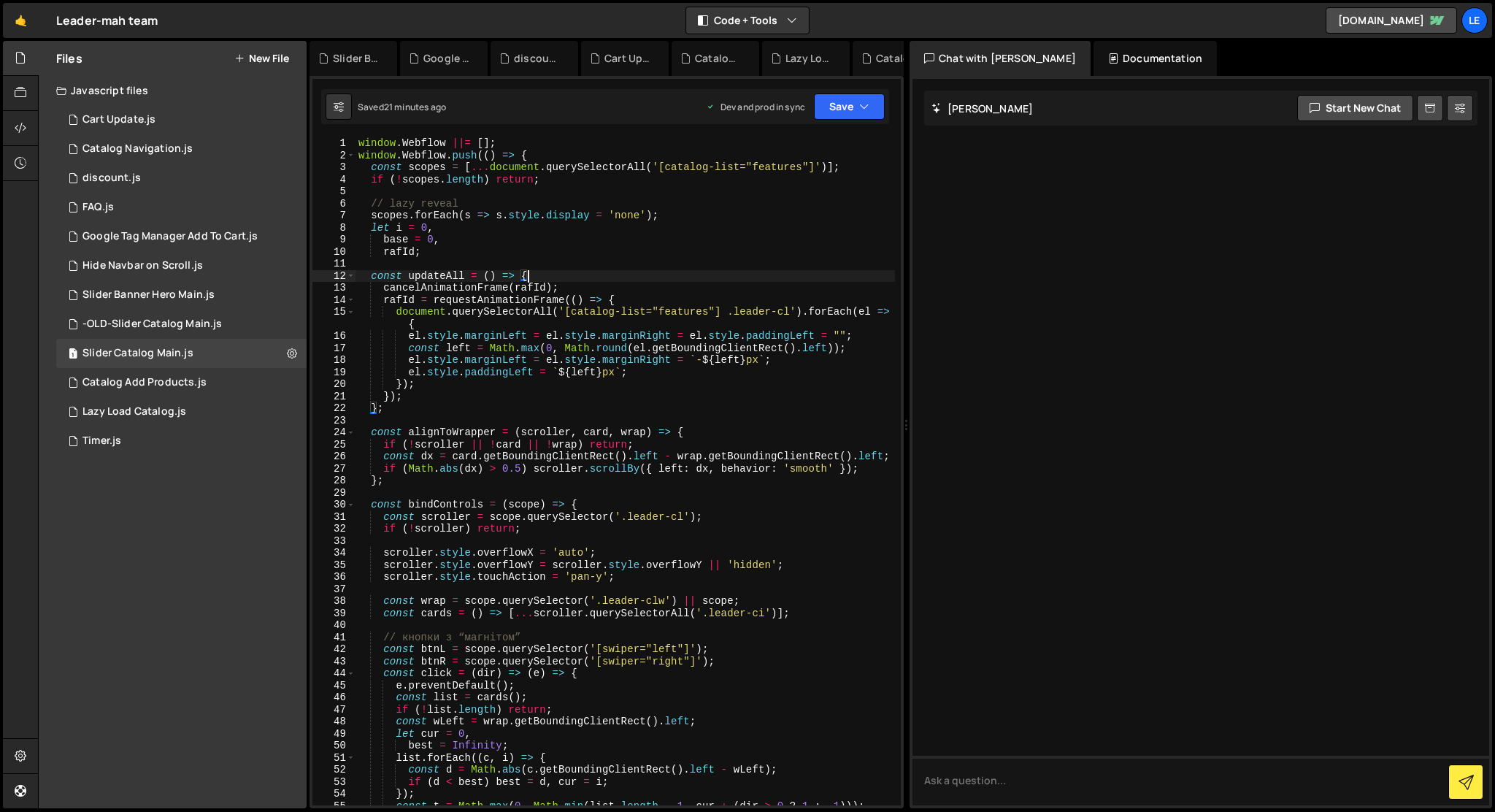
type textarea "});"
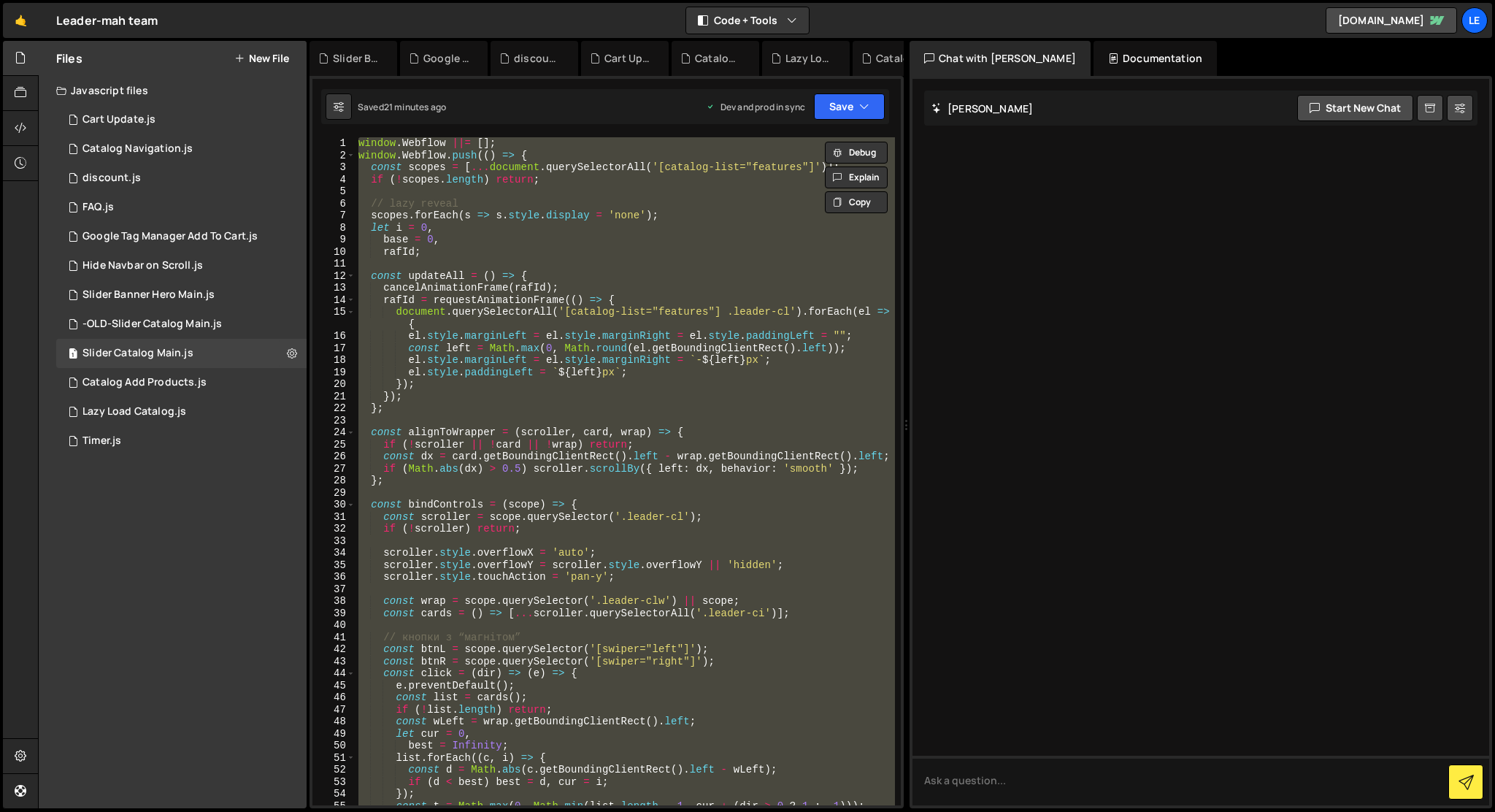
paste textarea
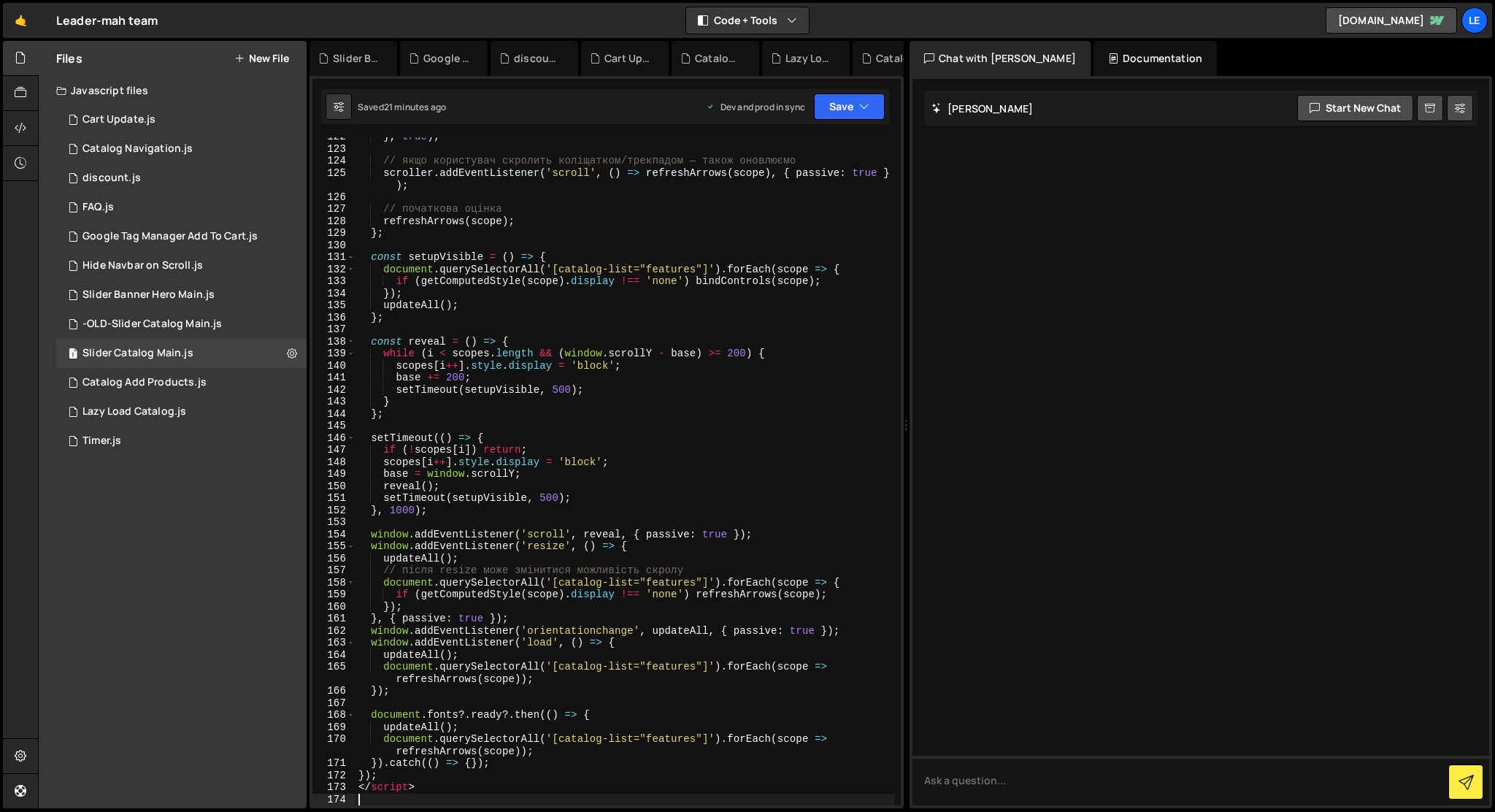
scroll to position [1500, 0]
type textarea "</script>"
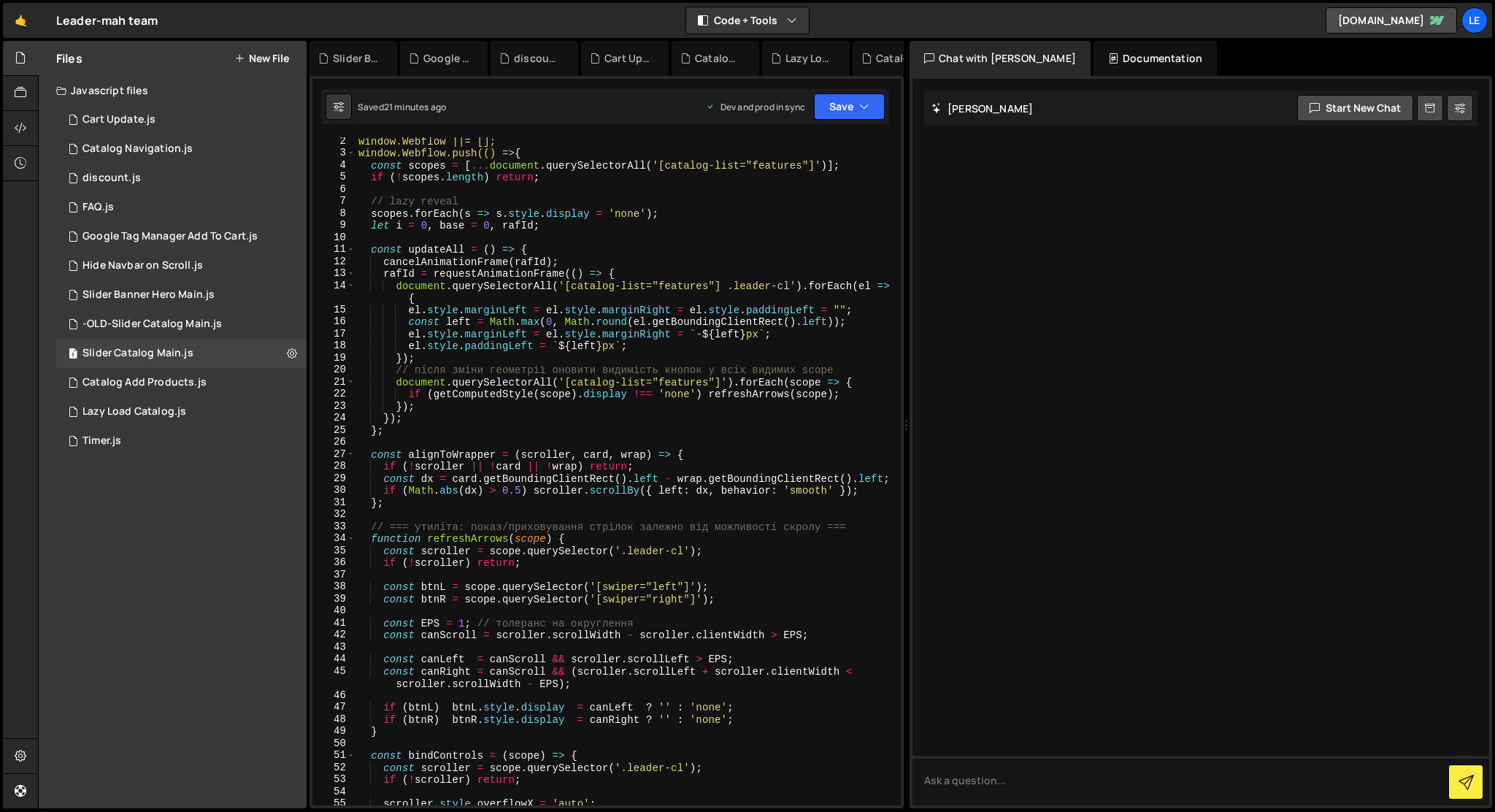
scroll to position [0, 0]
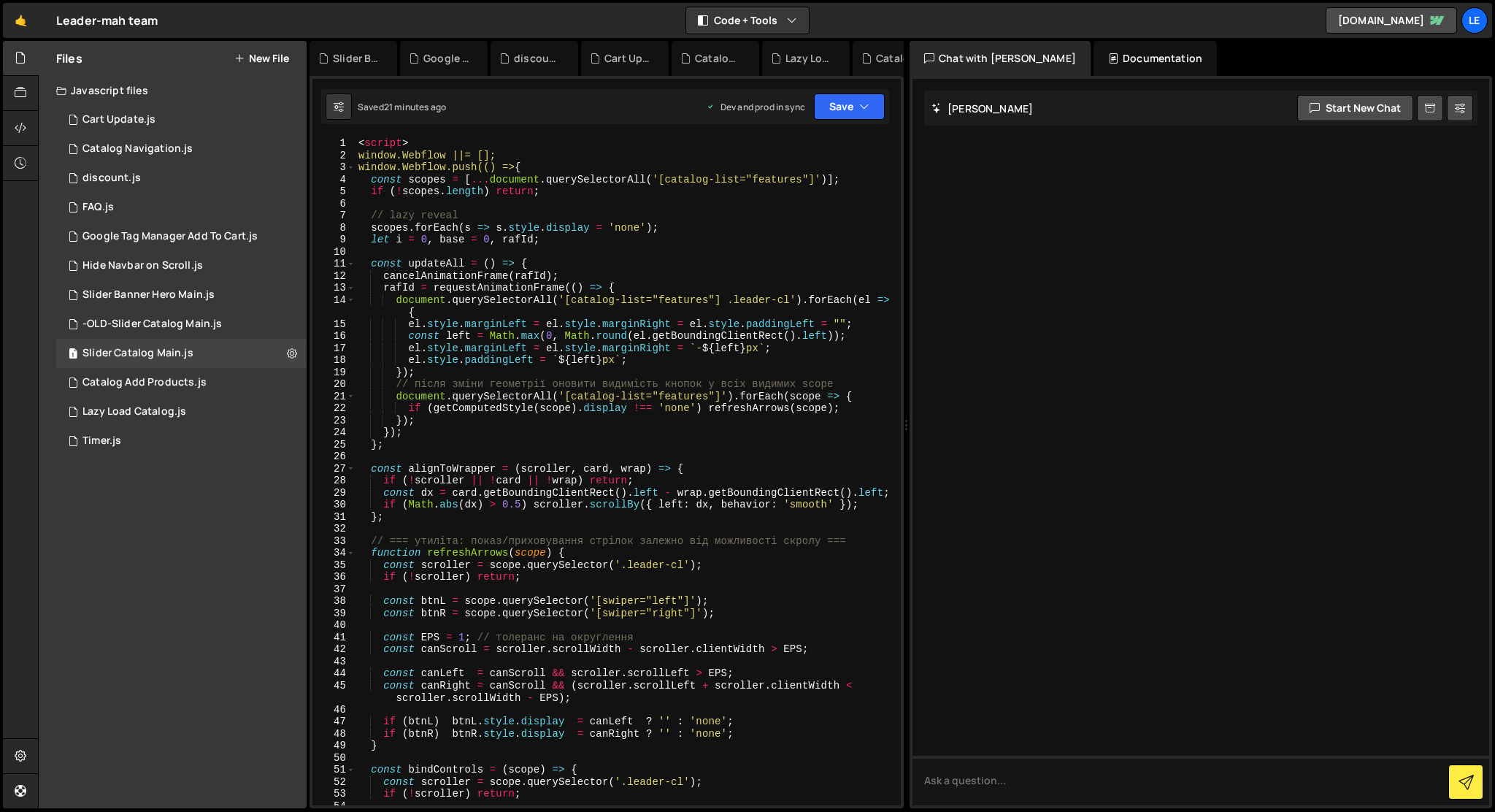
click at [516, 133] on div "1 Type cmd + s to save your Javascript file. הההההההההההההההההההההההההההההההההה…" at bounding box center [606, 441] width 594 height 733
type textarea "<script>"
click at [515, 138] on div "< script > window.Webflow ||= []; window.Webflow.push(() => { const scopes = [ …" at bounding box center [626, 483] width 540 height 692
type textarea "window.Webflow ||= [];"
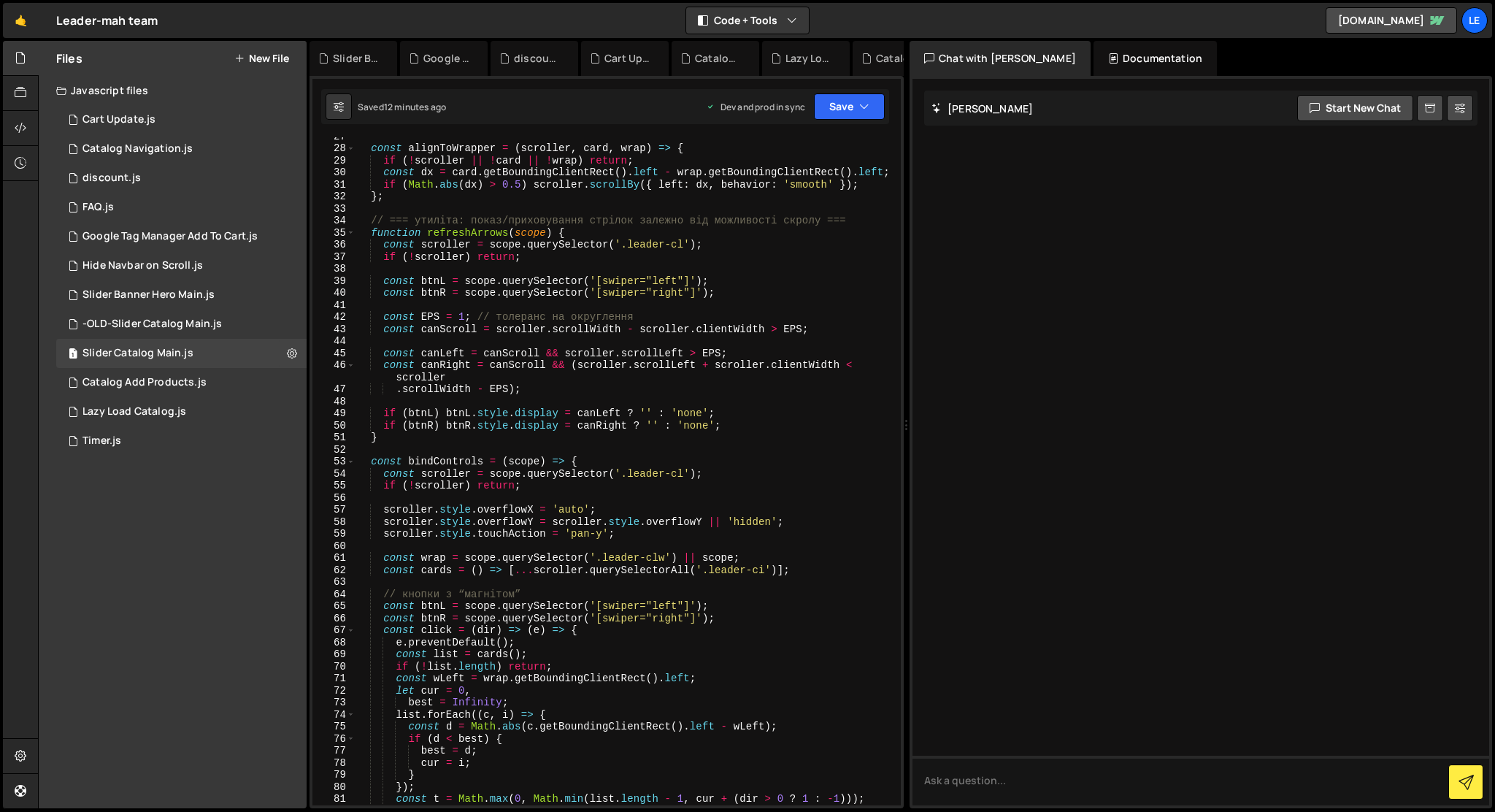
scroll to position [332, 0]
click at [369, 463] on div "const alignToWrapper = ( scroller , card , wrap ) => { if ( ! scroller || ! car…" at bounding box center [626, 476] width 540 height 692
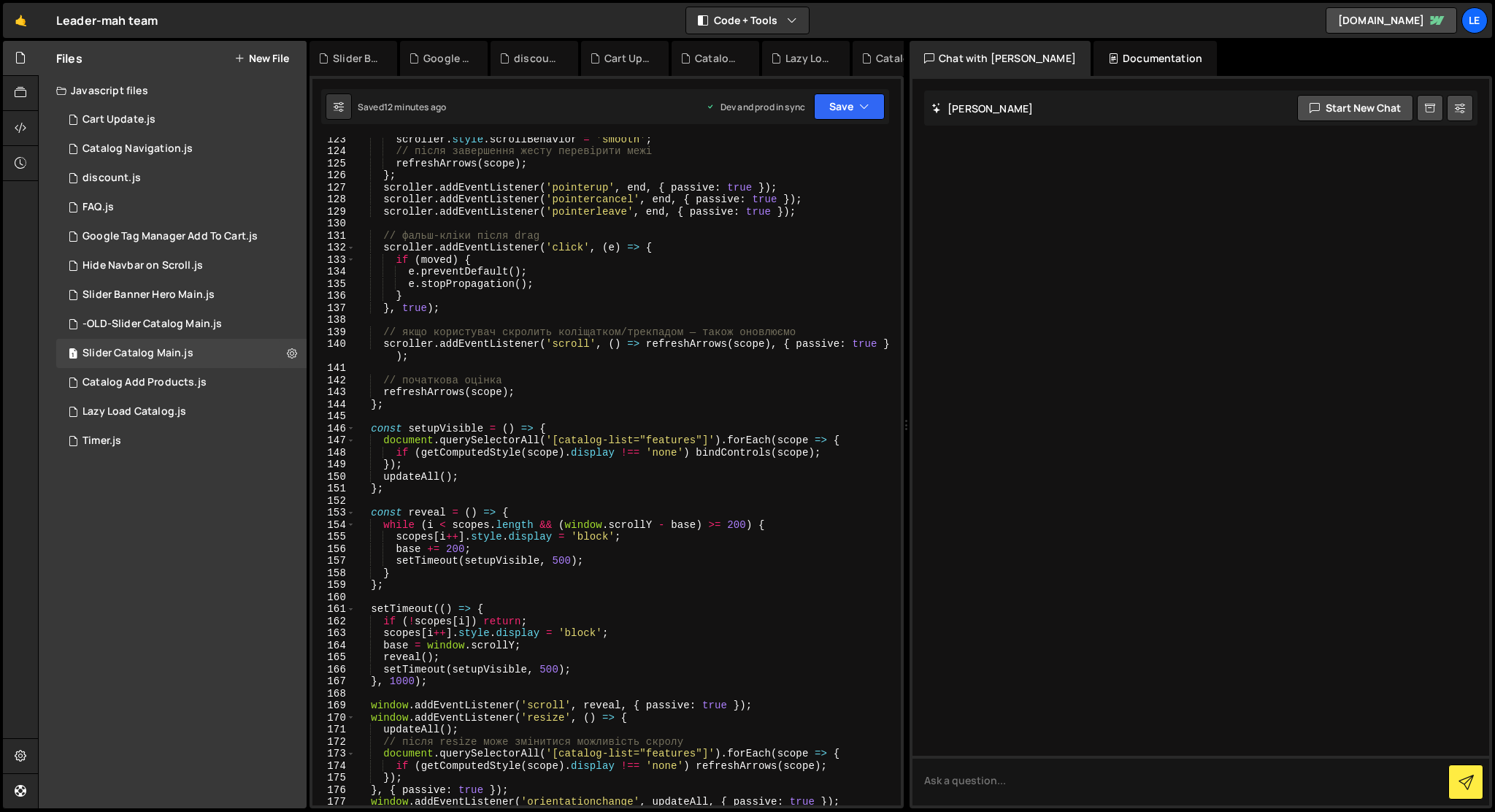
scroll to position [1510, 0]
click at [389, 403] on div "scroller . style . scrollBehavior = 'smooth' ; // після завершення жесту переві…" at bounding box center [626, 479] width 540 height 692
type textarea "refreshArrows(scope); };"
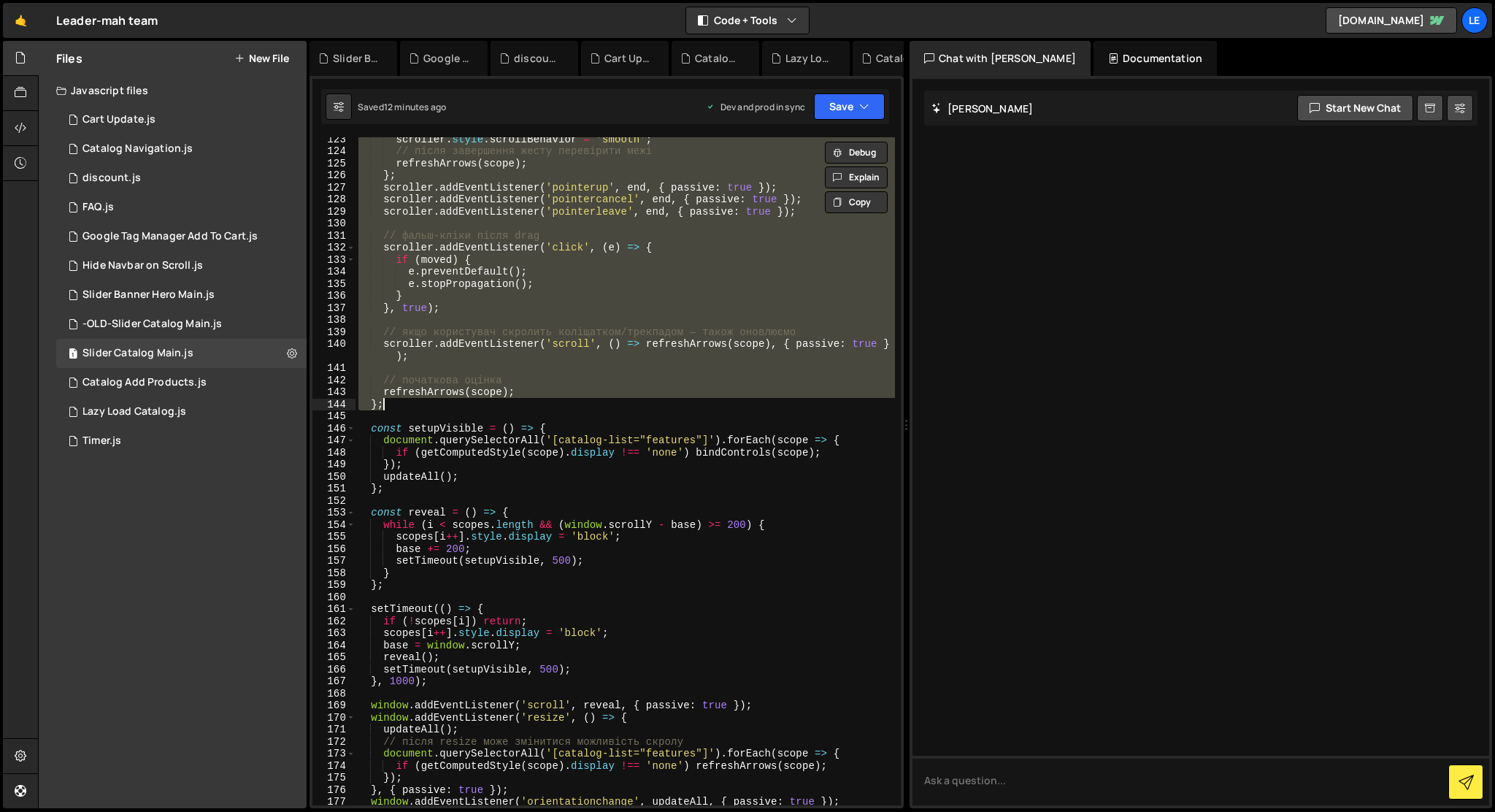
paste textarea
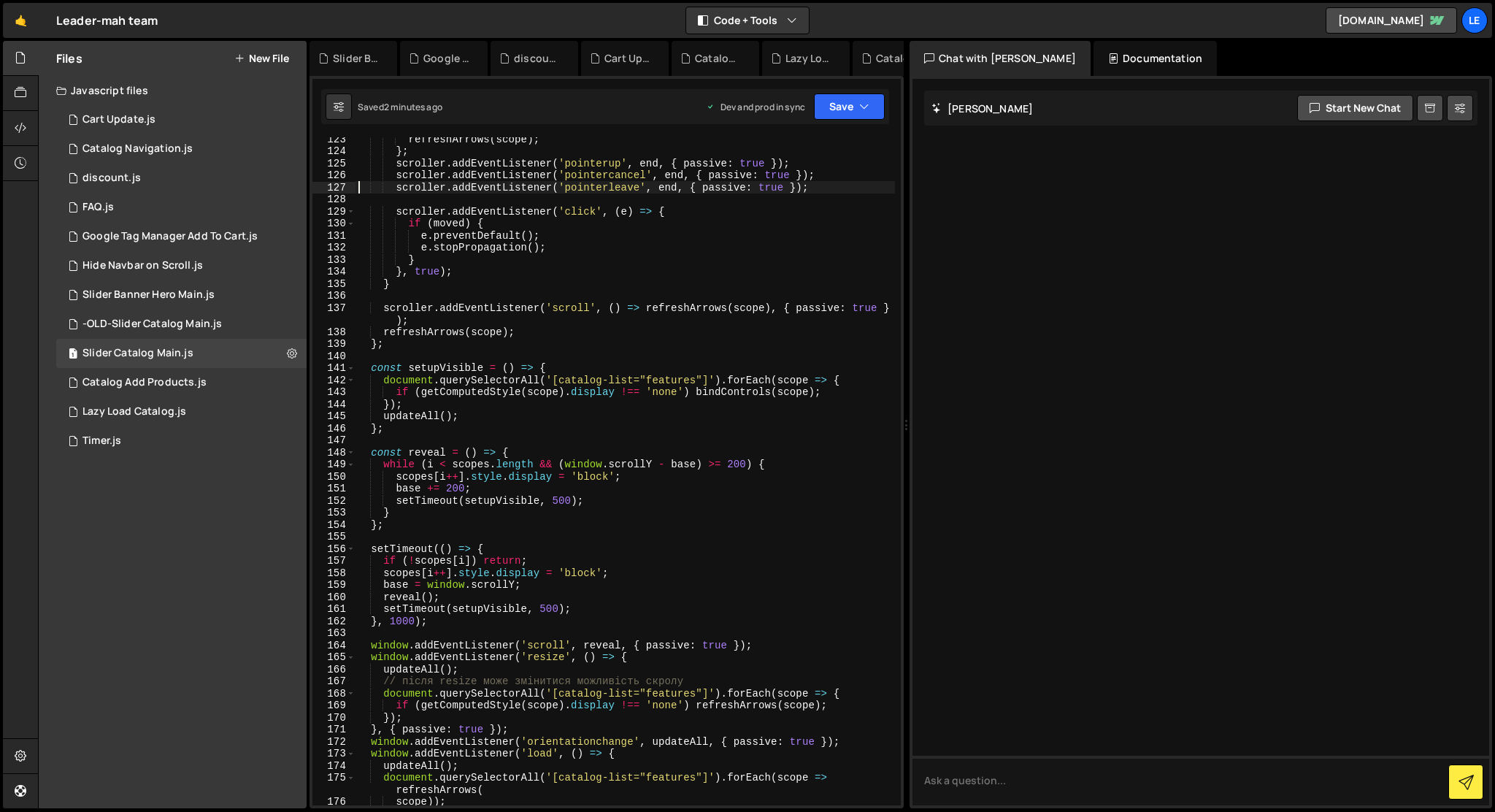
click at [683, 393] on div "refreshArrows ( scope ) ; } ; scroller . addEventListener ( 'pointerup' , end ,…" at bounding box center [626, 479] width 540 height 692
type textarea "});"
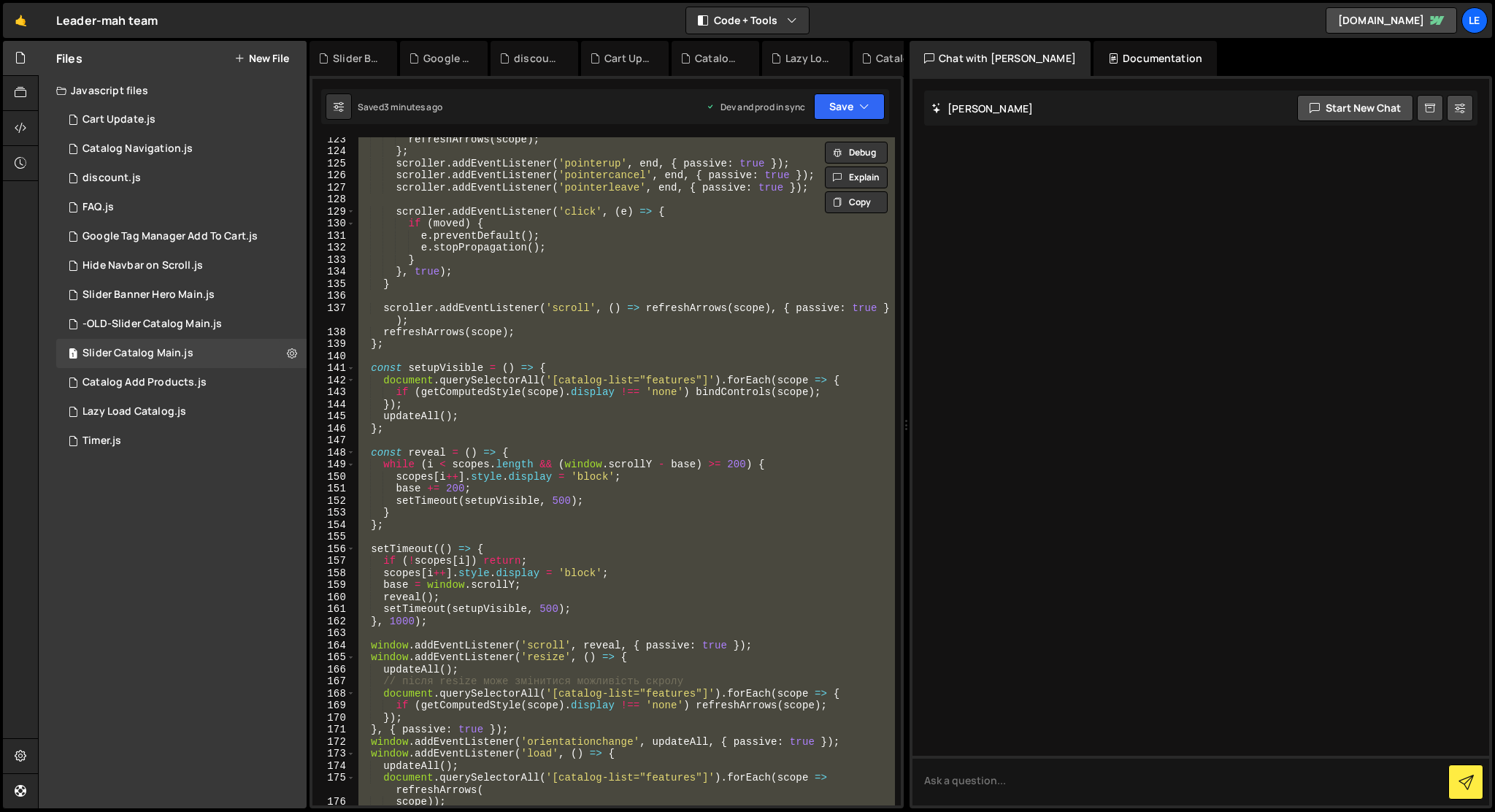
paste textarea
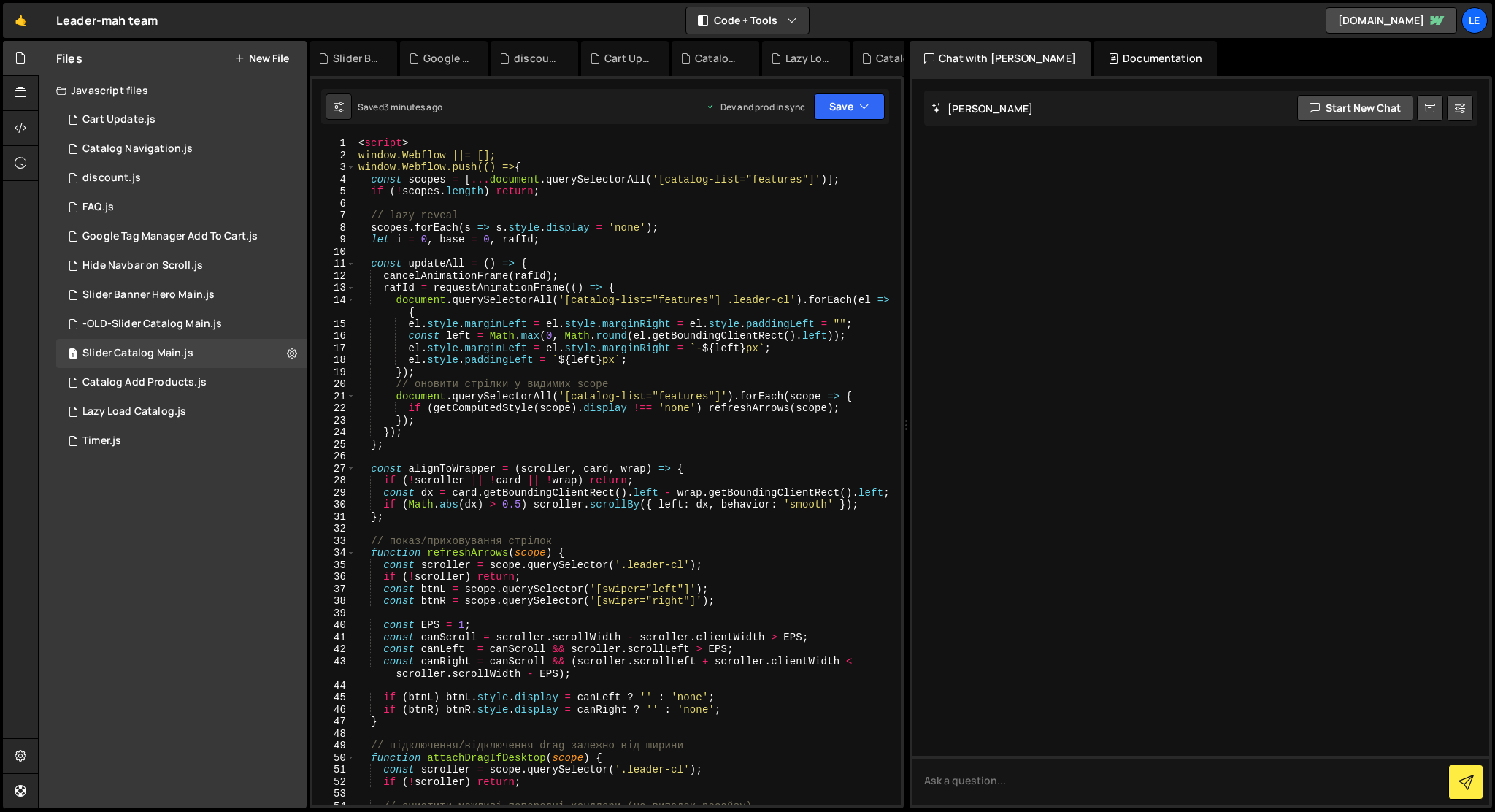
scroll to position [0, 0]
drag, startPoint x: 356, startPoint y: 152, endPoint x: 356, endPoint y: 133, distance: 19.0
click at [356, 133] on div "1 Type cmd + s to save your Javascript file. הההההההההההההההההההההההההההההההההה…" at bounding box center [606, 441] width 594 height 733
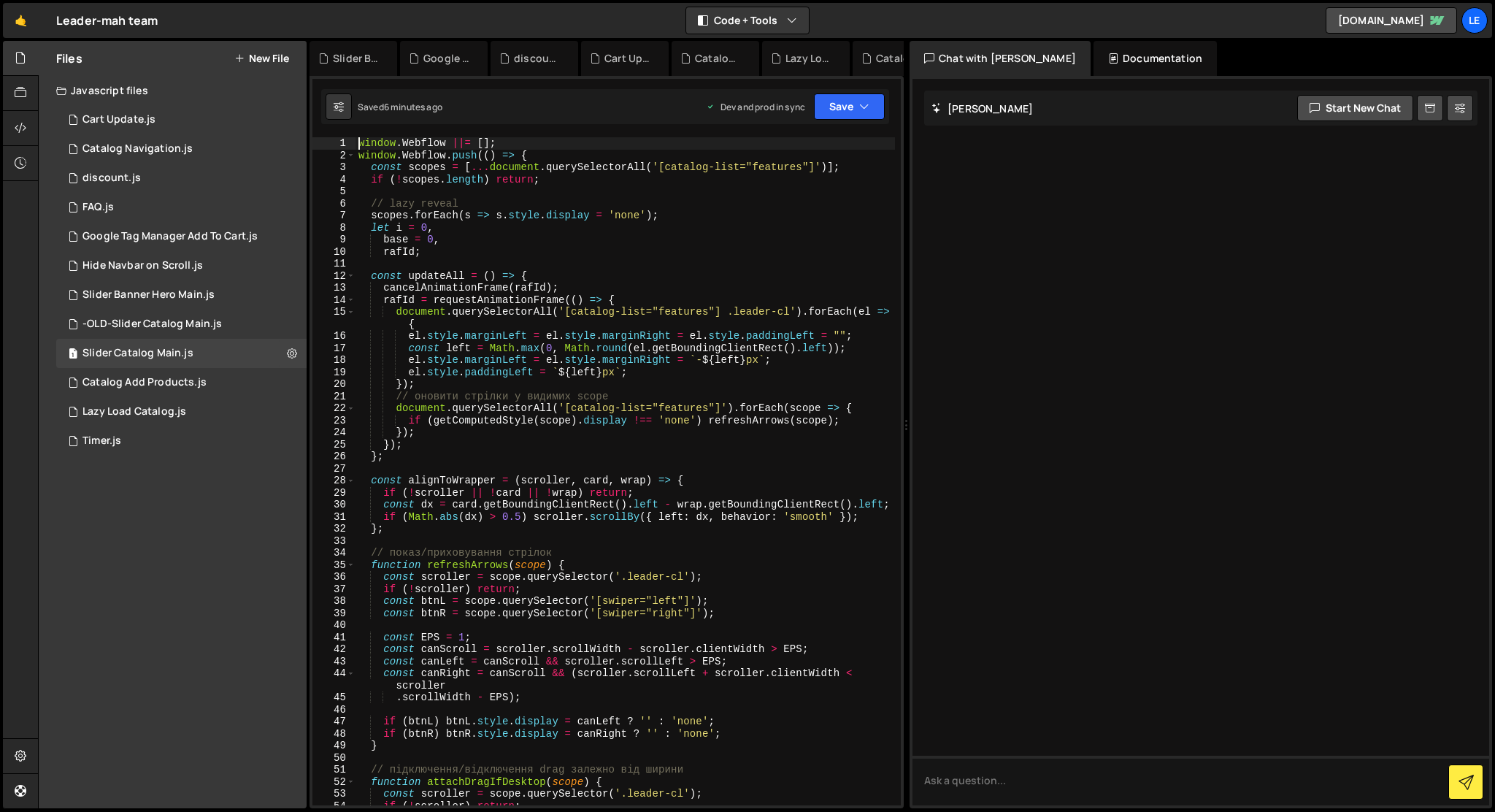
click at [707, 294] on div "window . Webflow ||= [ ] ; window . Webflow . push (( ) => { const scopes = [ .…" at bounding box center [626, 483] width 540 height 692
type textarea "});"
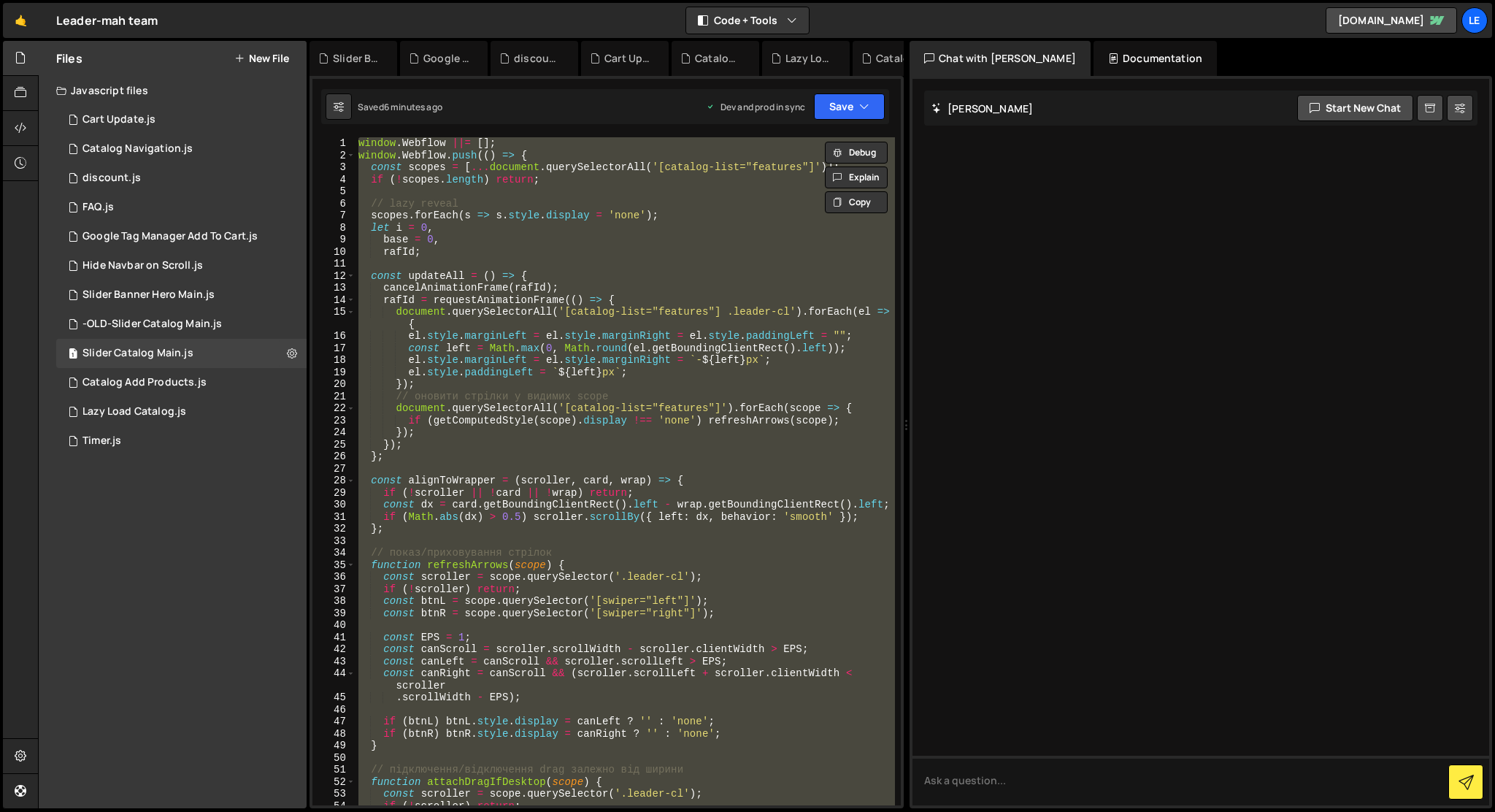
paste textarea
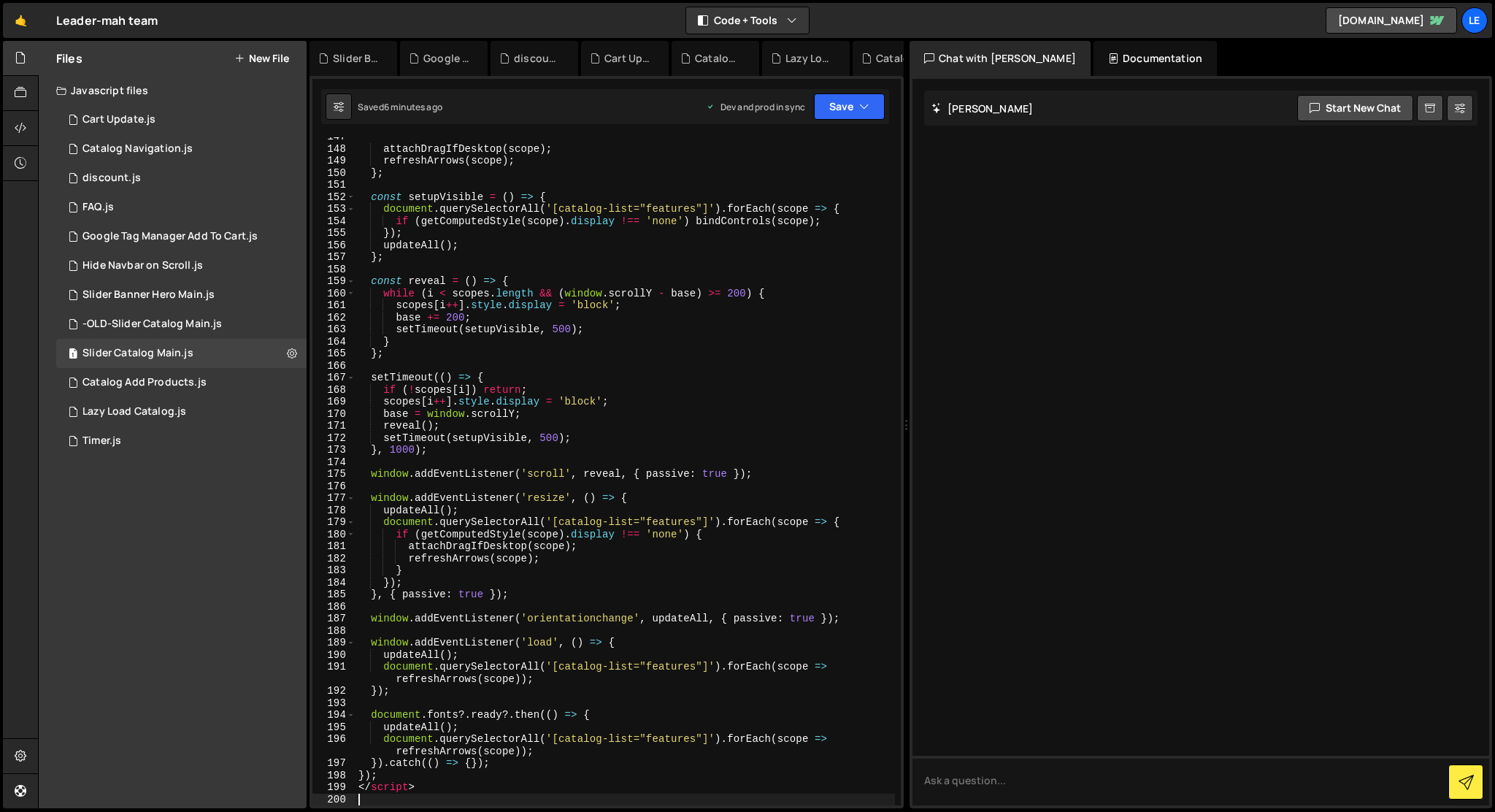
scroll to position [1910, 0]
type textarea "</script>"
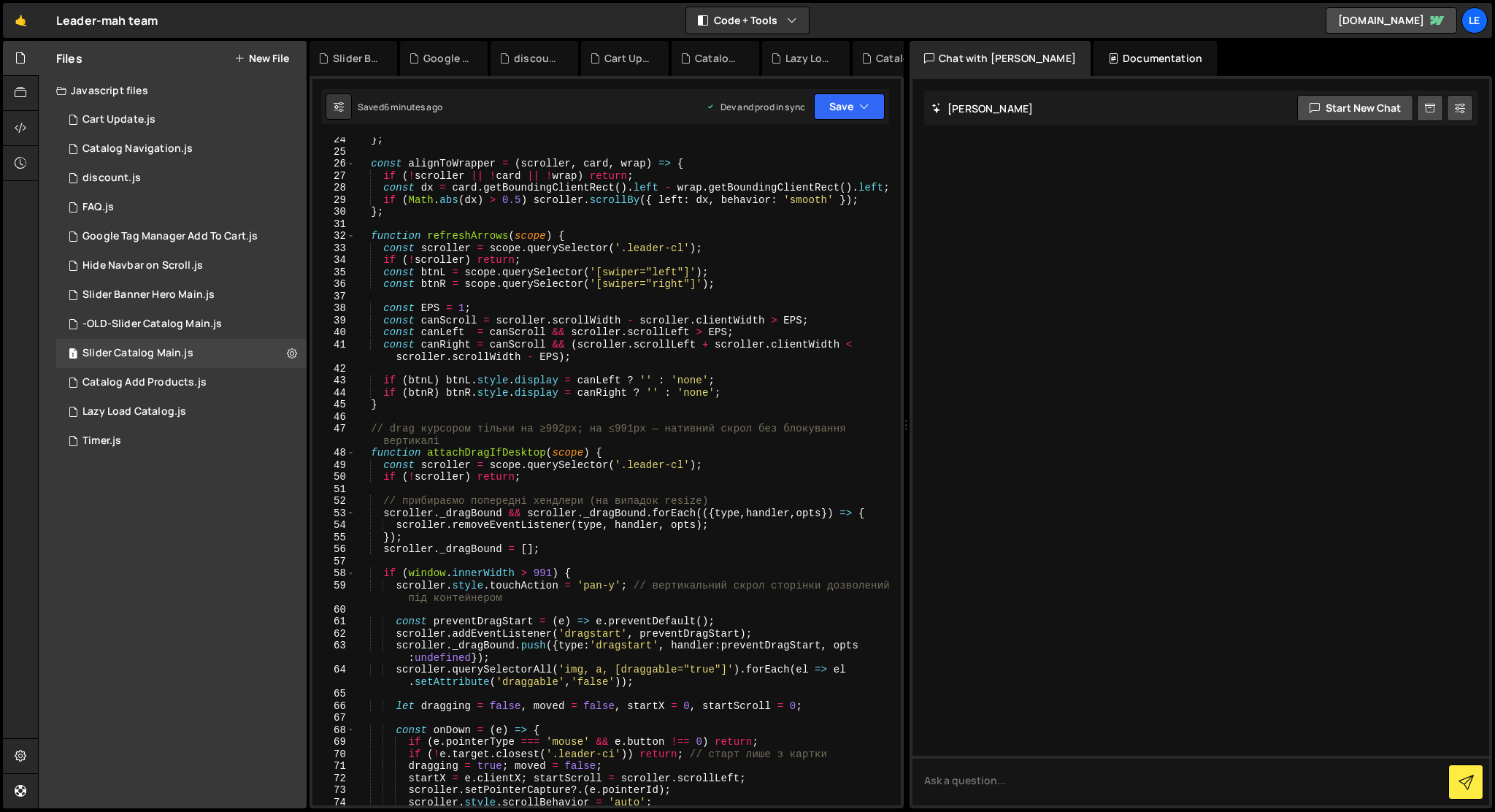
scroll to position [0, 0]
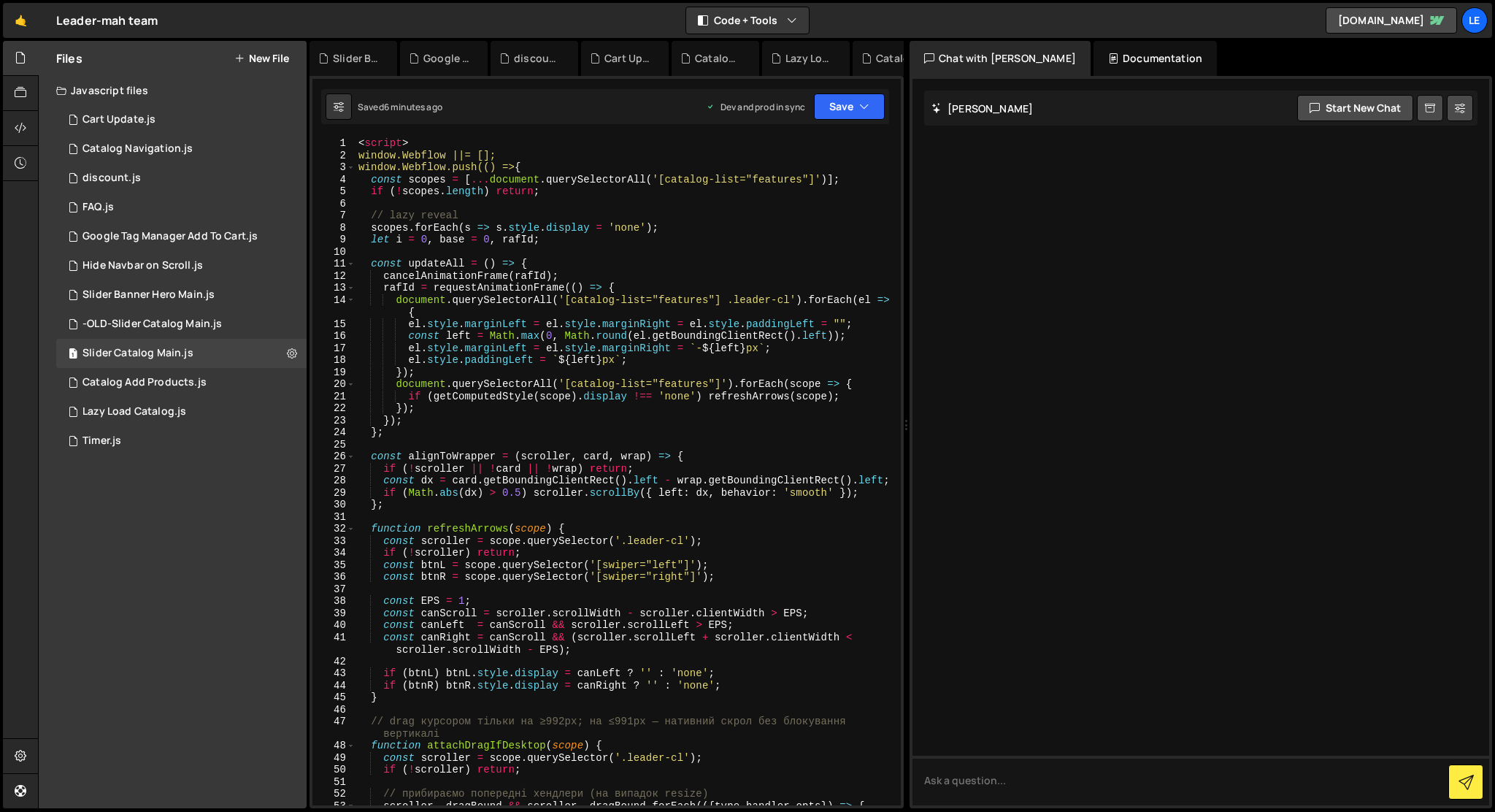
click at [456, 143] on div "< script > window.Webflow ||= []; window.Webflow.push(() => { const scopes = [ …" at bounding box center [626, 483] width 540 height 692
type textarea "<script>"
drag, startPoint x: 432, startPoint y: 147, endPoint x: 327, endPoint y: 142, distance: 105.1
click at [327, 142] on div "<script> 1 2 3 4 5 6 7 8 9 10 11 12 13 14 15 16 17 18 19 20 21 22 23 24 25 26 2…" at bounding box center [607, 471] width 589 height 668
type textarea "window.Webflow ||= [];"
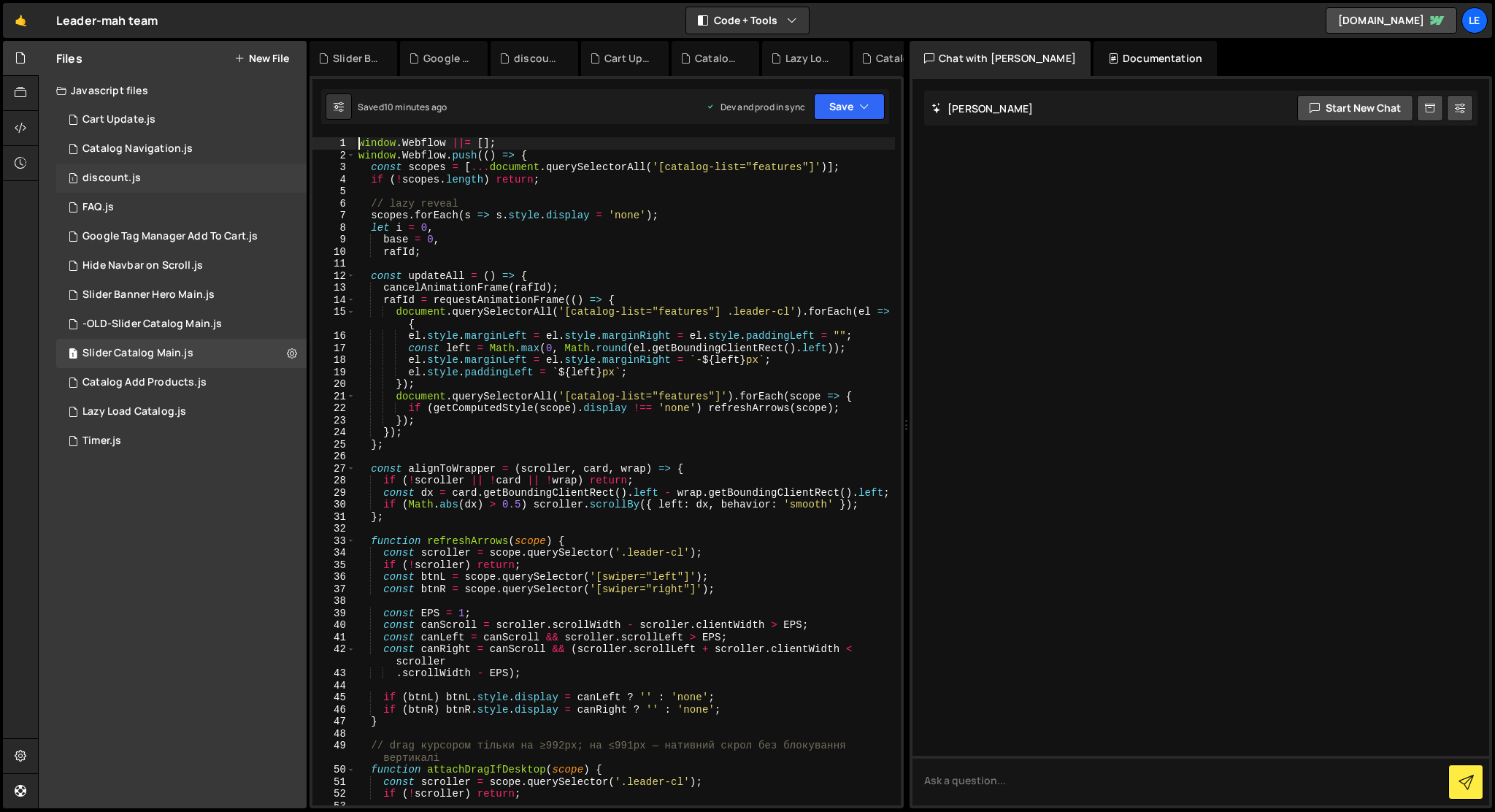
click at [155, 165] on div "1 discount.js 0" at bounding box center [181, 178] width 250 height 29
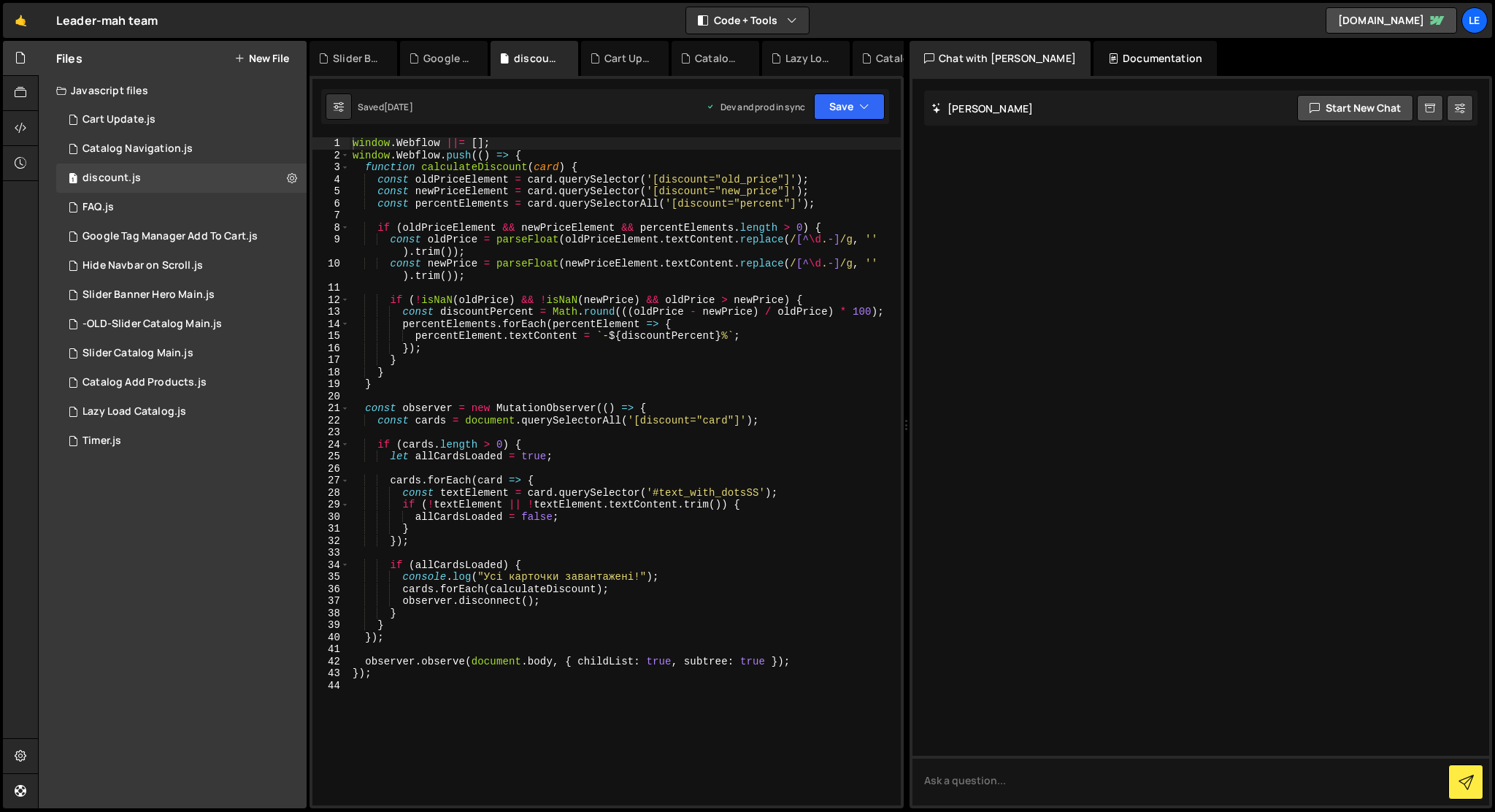
click at [588, 354] on div "window . Webflow ||= [ ] ; window . Webflow . push (( ) => { function calculate…" at bounding box center [625, 483] width 551 height 692
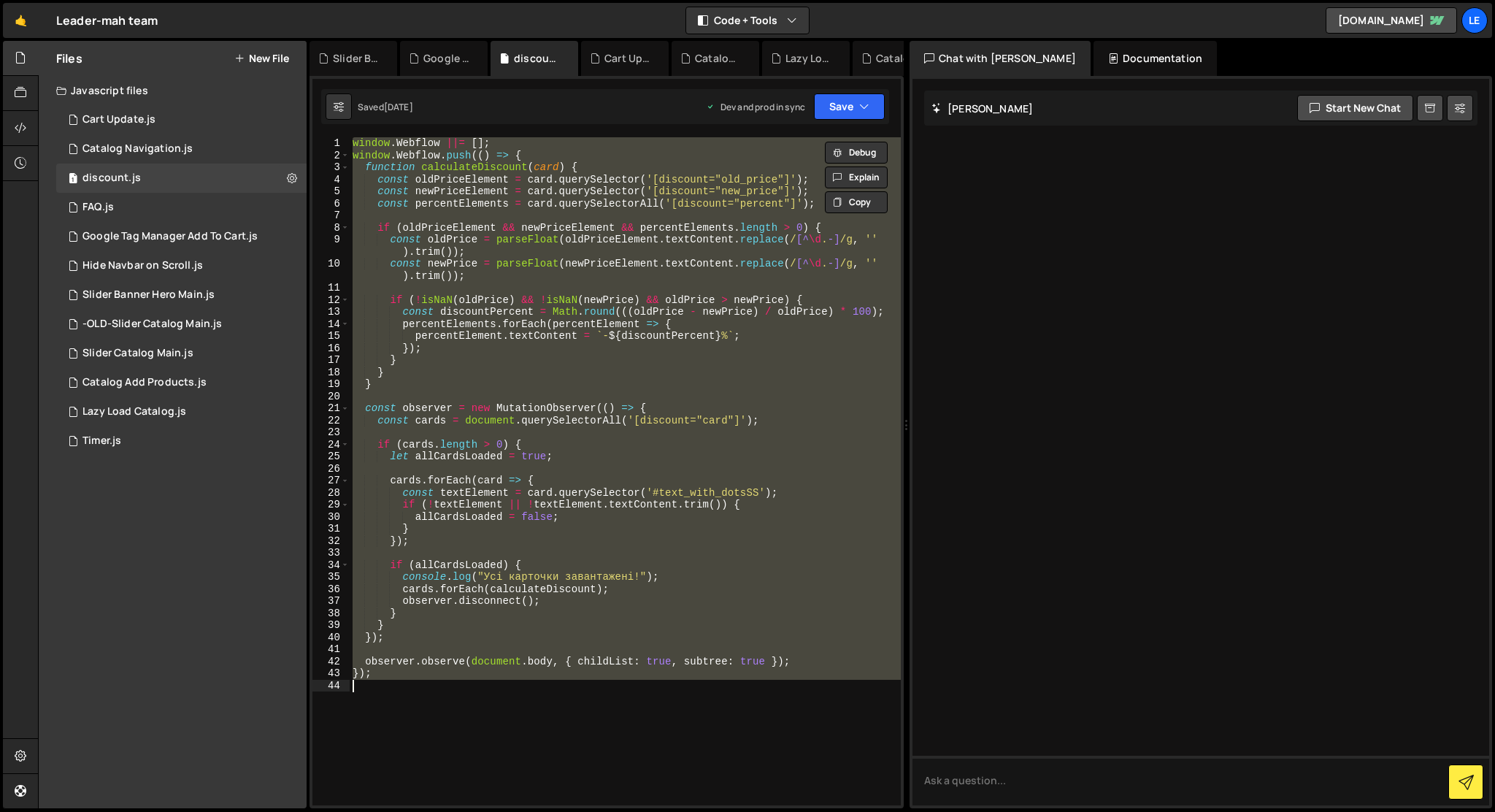
click at [636, 374] on div "window . Webflow ||= [ ] ; window . Webflow . push (( ) => { function calculate…" at bounding box center [625, 471] width 551 height 668
type textarea "}"
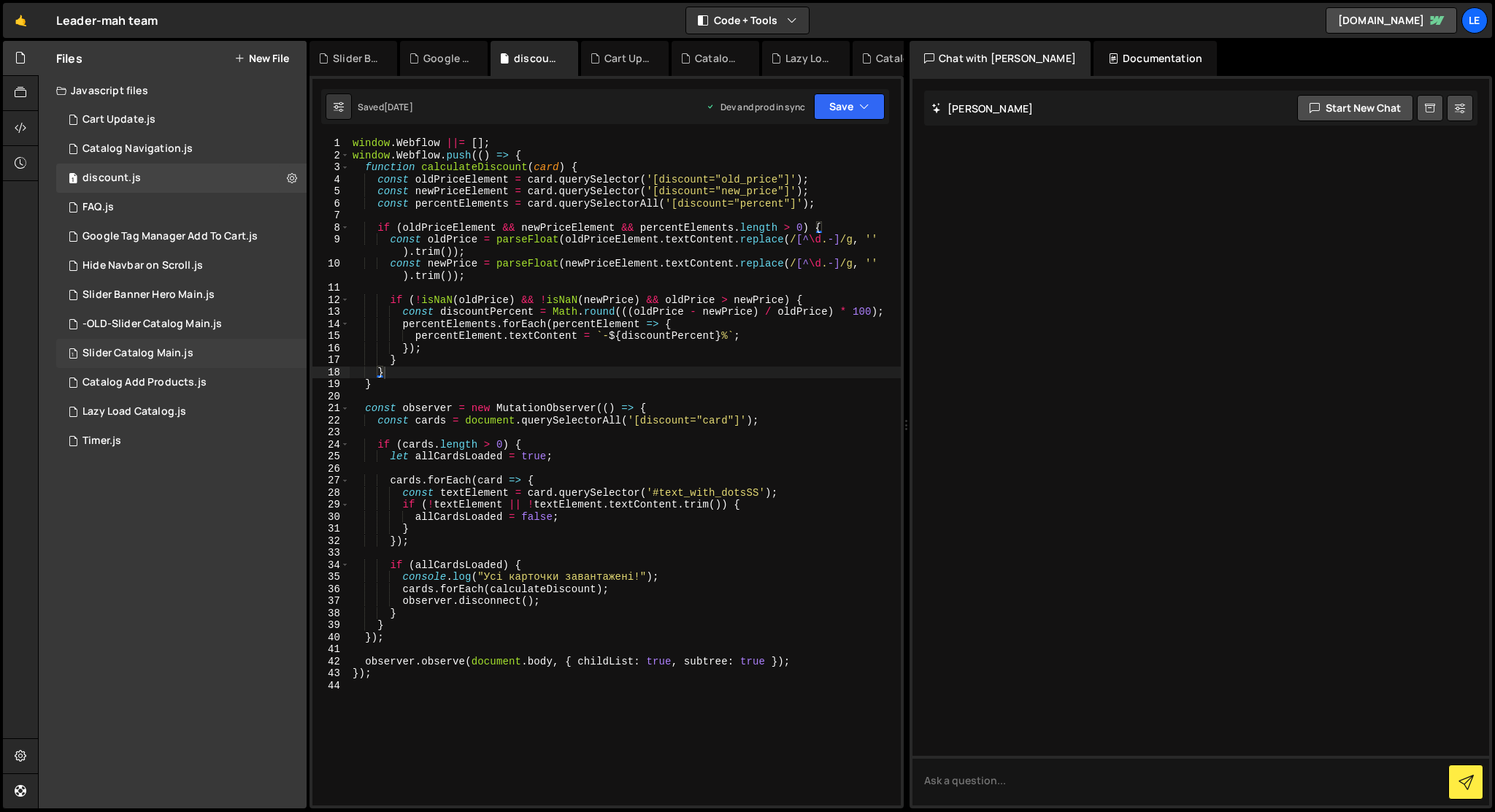
click at [164, 344] on div "1 Slider Catalog Main.js 0" at bounding box center [181, 352] width 250 height 29
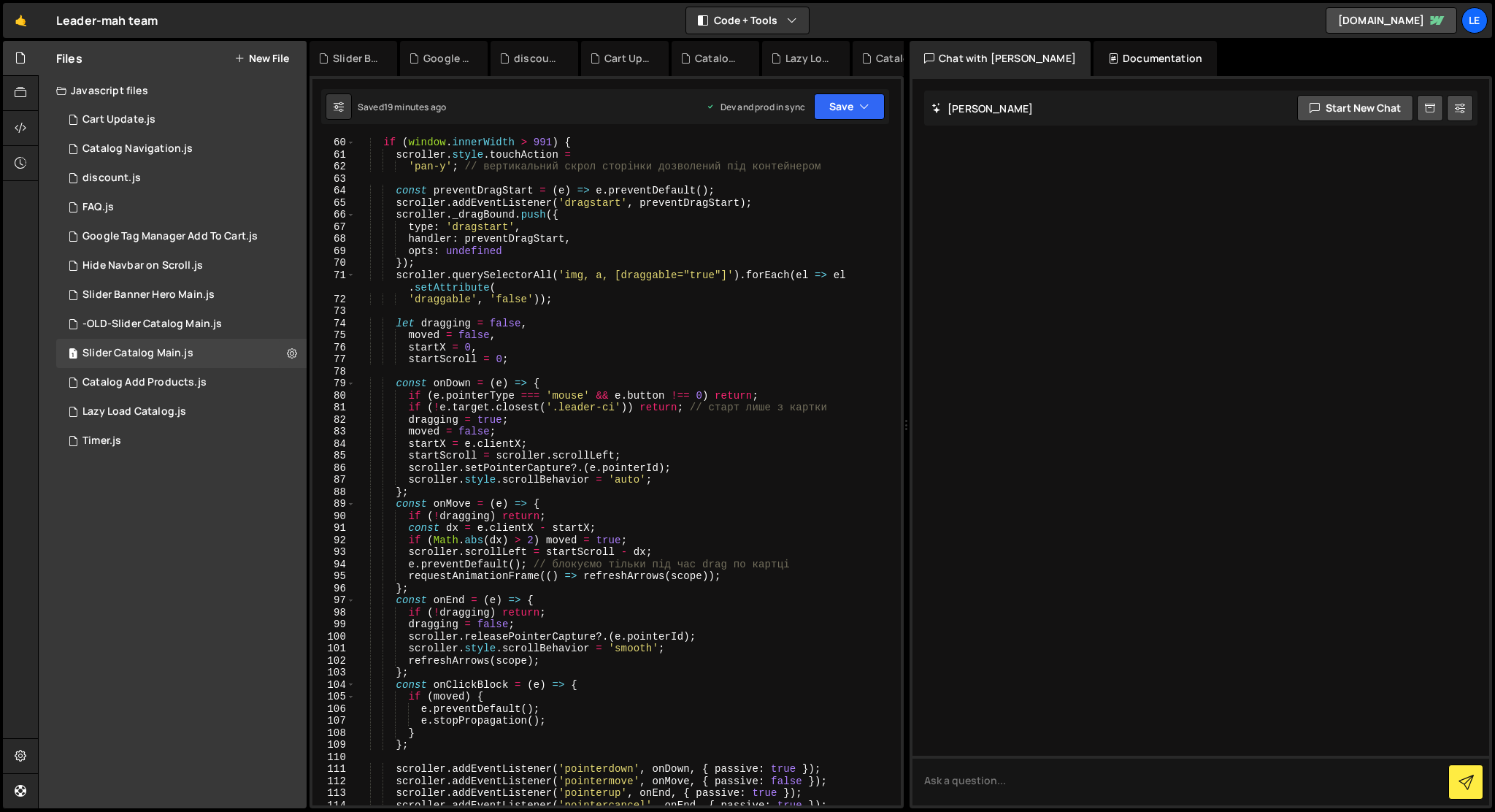
scroll to position [747, 0]
click at [406, 408] on div "if ( window . innerWidth > 991 ) { scroller . style . touchAction = 'pan-y' ; /…" at bounding box center [626, 482] width 540 height 692
click at [844, 410] on div "if ( window . innerWidth > 991 ) { scroller . style . touchAction = 'pan-y' ; /…" at bounding box center [626, 482] width 540 height 692
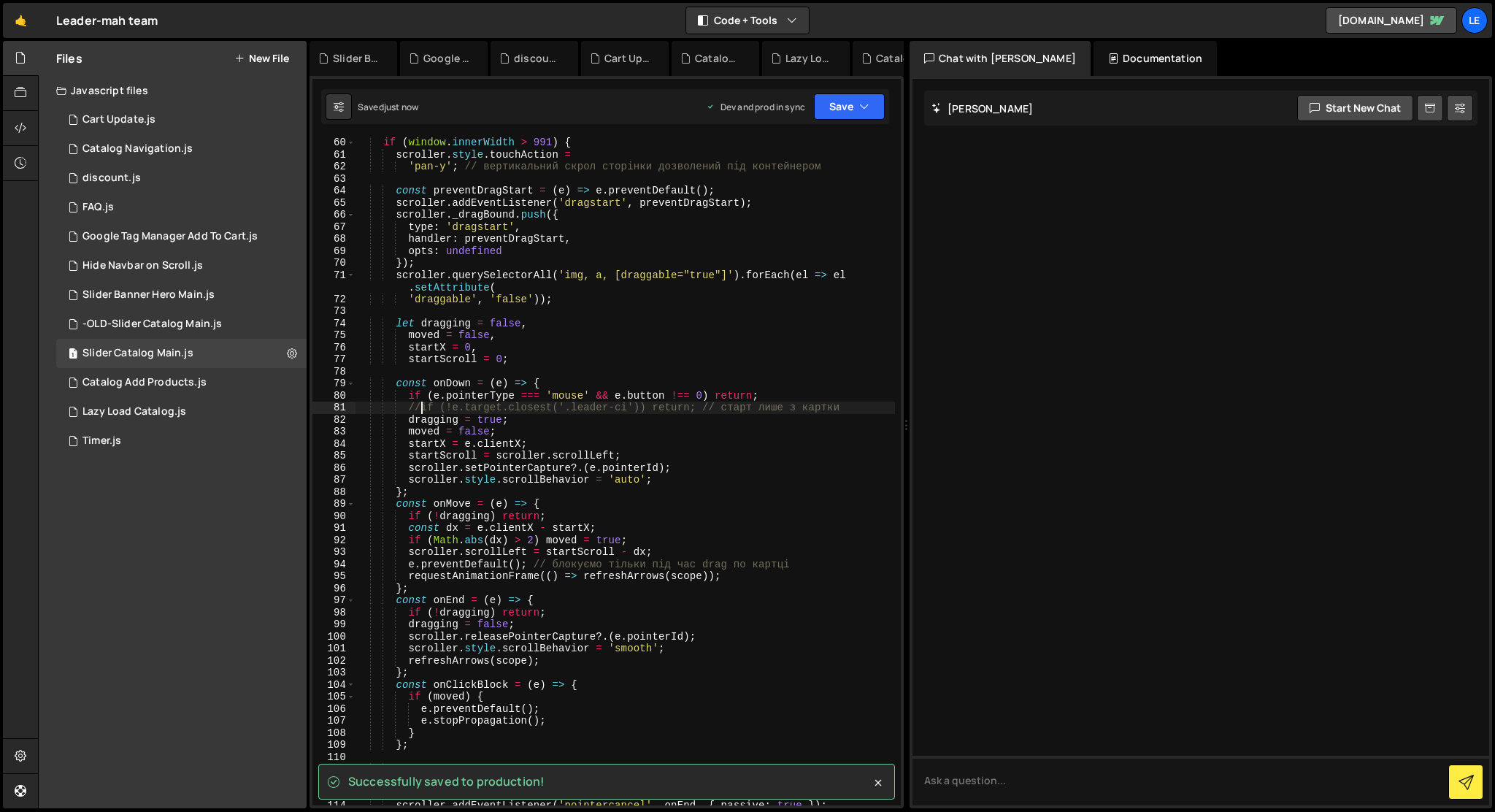
type textarea "//if (!e.target.closest('.leader-ci')) return; // старт лише з картки"
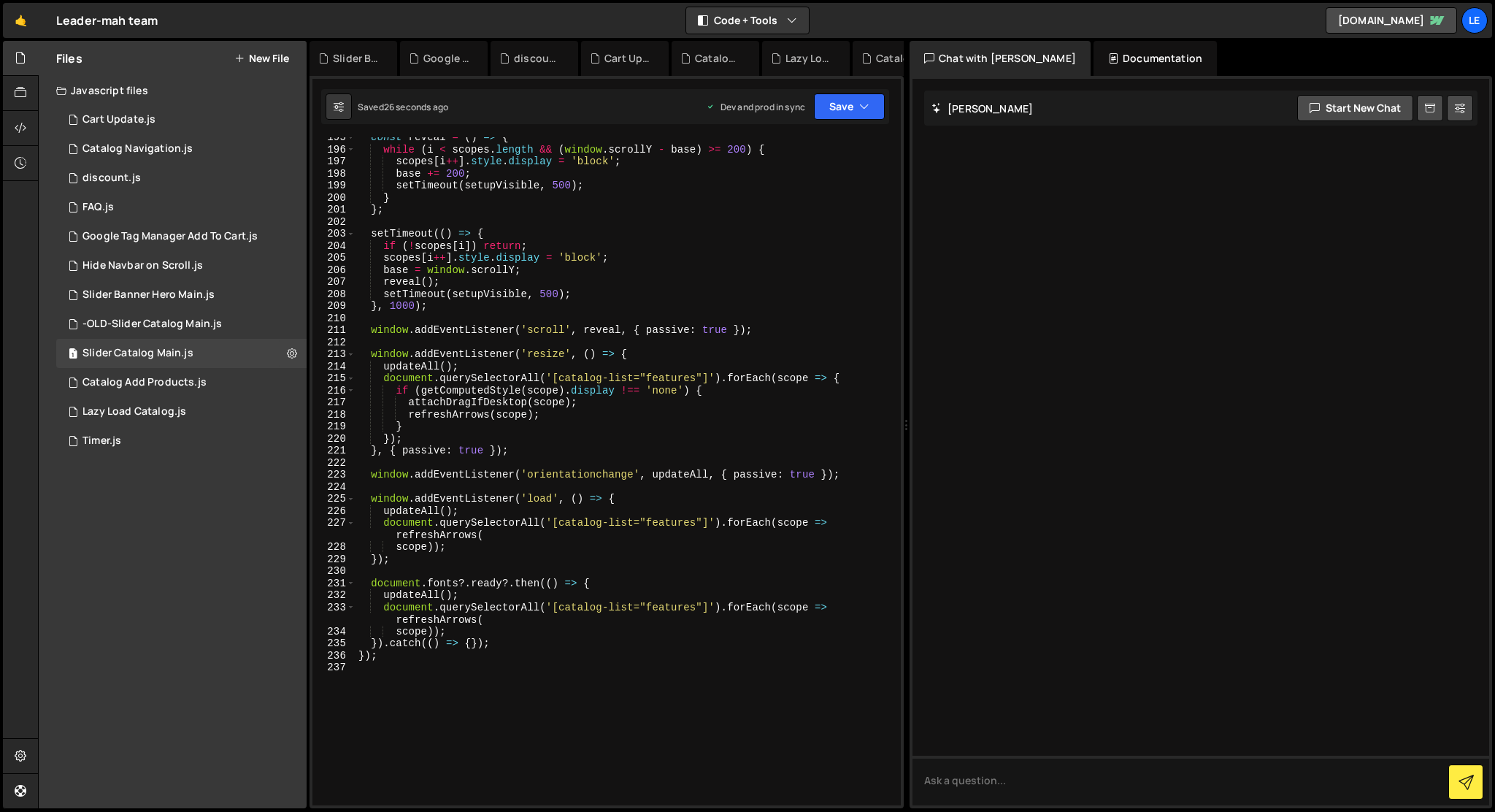
scroll to position [2611, 0]
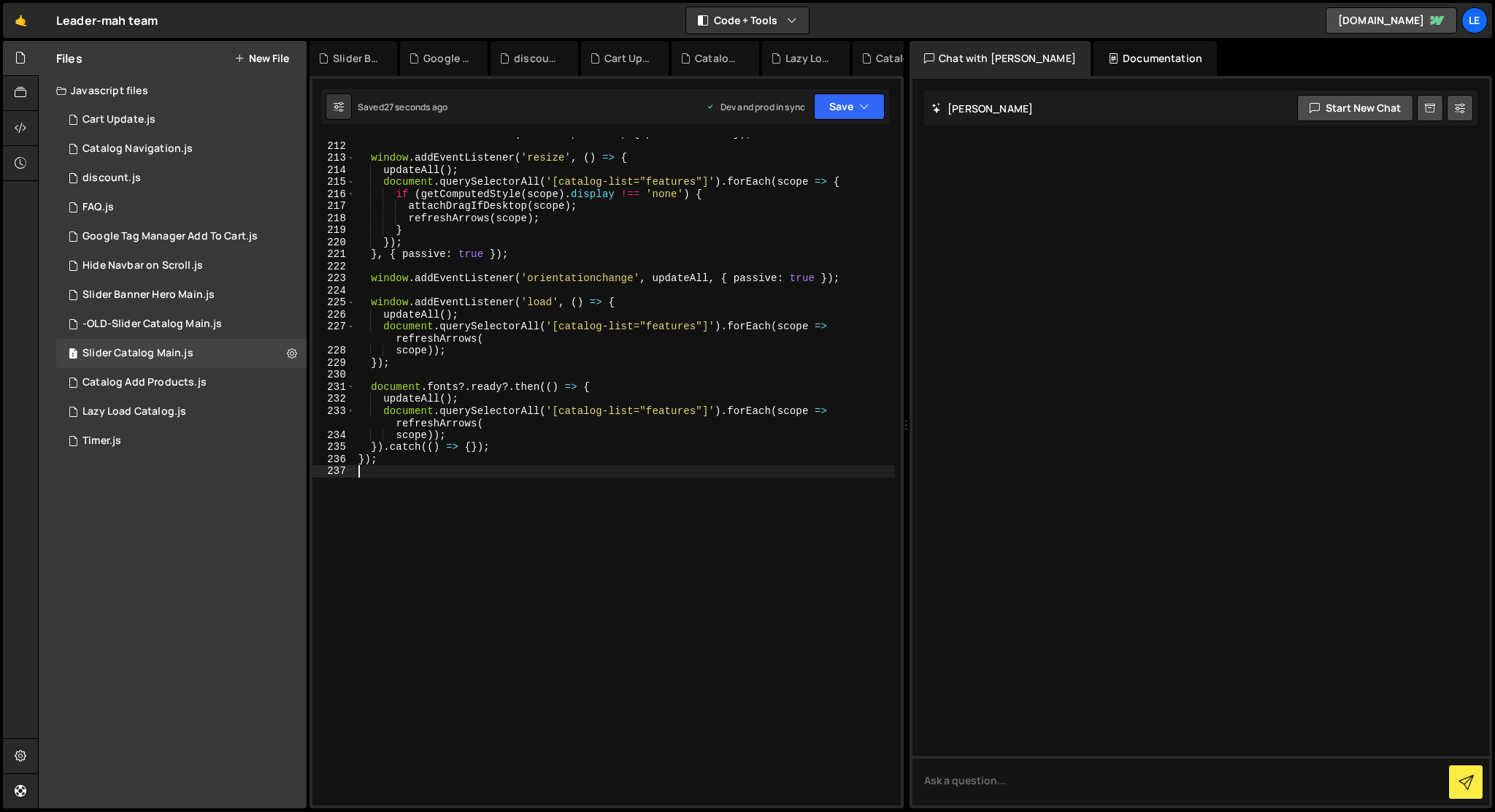
click at [579, 554] on div "window . addEventListener ( 'scroll' , reveal , { passive : true }) ; window . …" at bounding box center [626, 474] width 540 height 692
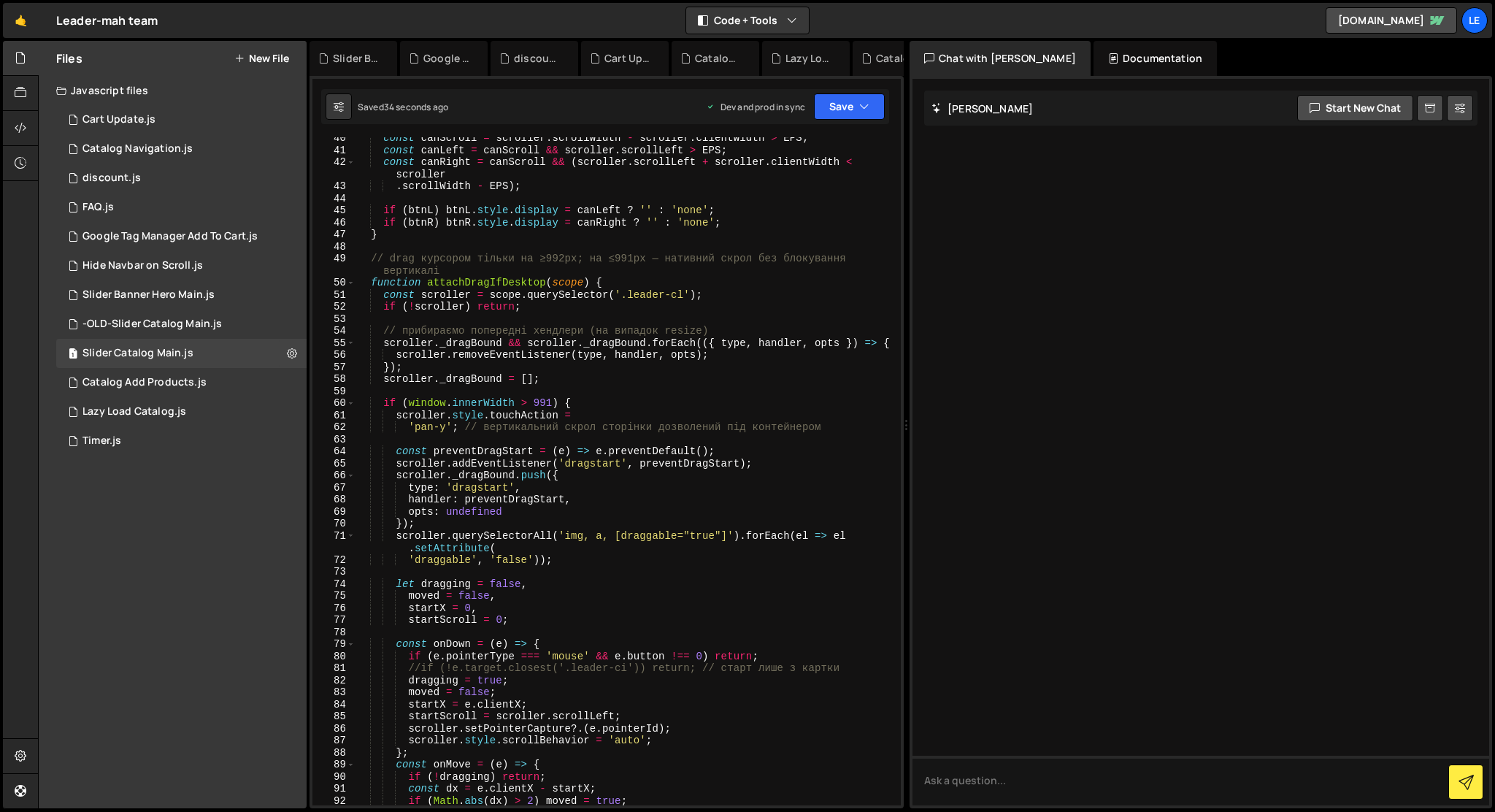
scroll to position [486, 0]
drag, startPoint x: 411, startPoint y: 669, endPoint x: 851, endPoint y: 664, distance: 440.0
click at [851, 664] on div "const canScroll = scroller . scrollWidth - scroller . clientWidth > EPS ; const…" at bounding box center [626, 478] width 540 height 692
type textarea "//if (!e.target.closest('.leader-ci')) return; // старт лише з картки"
type textarea "if (e.pointerType === 'mouse' && e.button !== 0) return;"
